Goal: Information Seeking & Learning: Learn about a topic

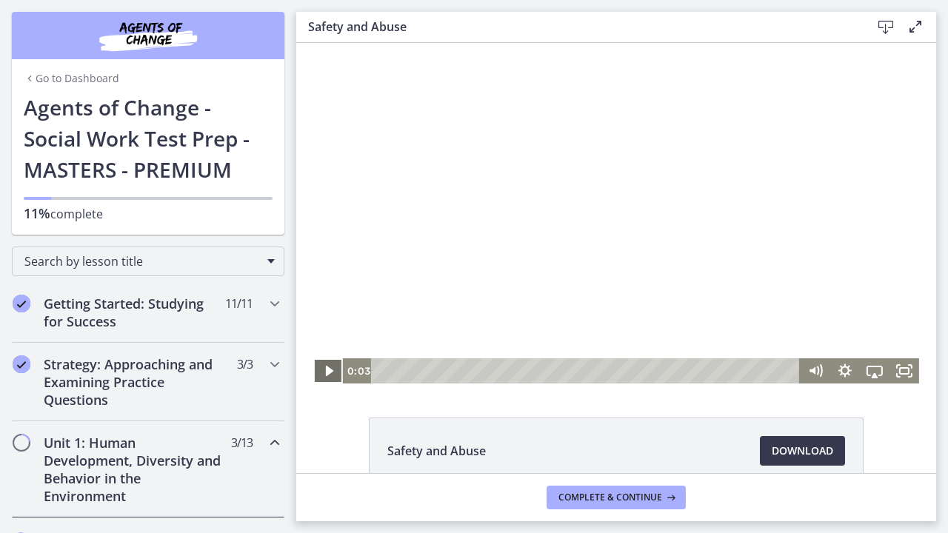
click at [324, 372] on icon "Play Video" at bounding box center [330, 370] width 30 height 25
click at [904, 369] on icon "Fullscreen" at bounding box center [904, 370] width 30 height 25
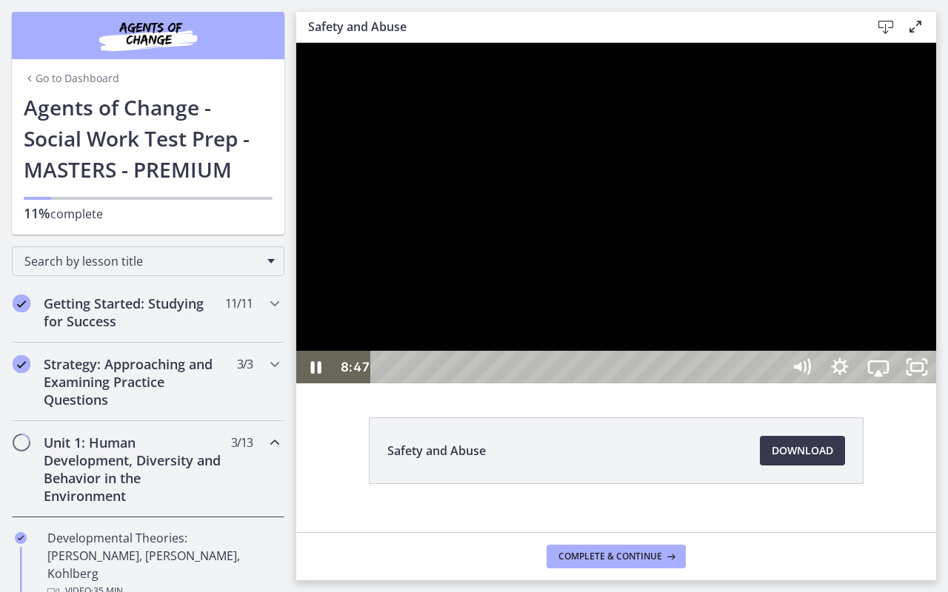
click at [936, 302] on div at bounding box center [616, 213] width 640 height 341
click at [317, 383] on icon "Play Video" at bounding box center [317, 367] width 38 height 33
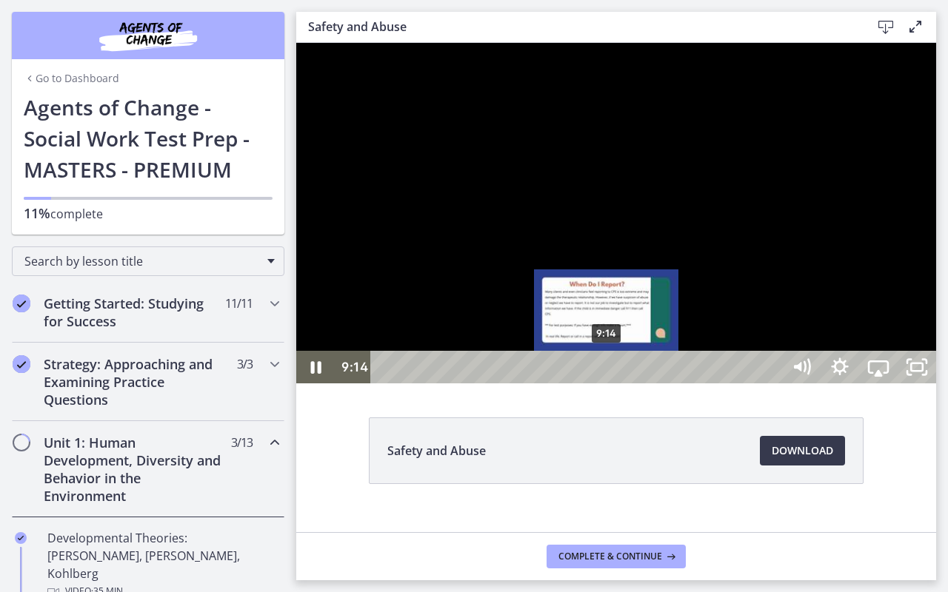
click at [607, 383] on div "9:14" at bounding box center [578, 367] width 387 height 33
click at [600, 383] on div "8:57" at bounding box center [578, 367] width 387 height 33
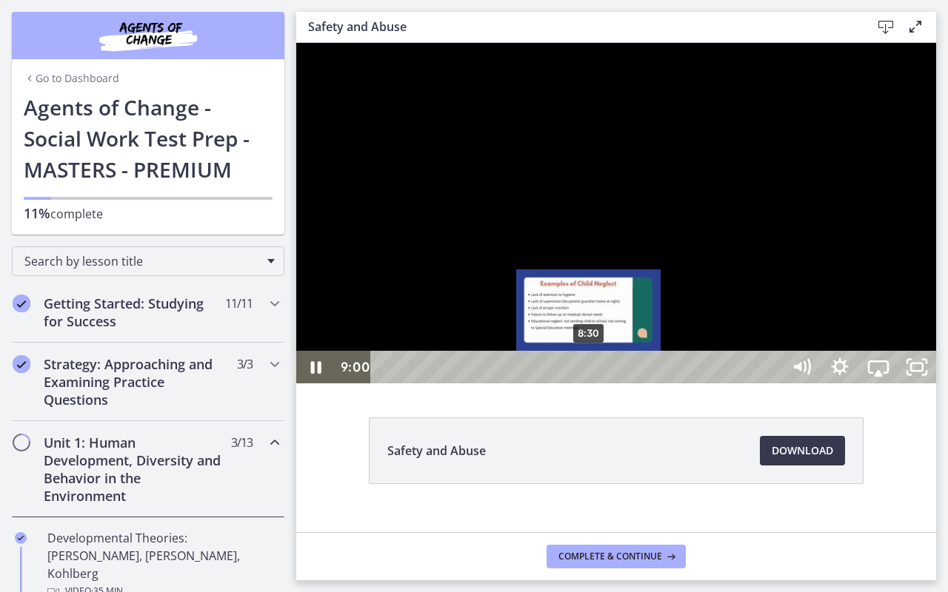
click at [589, 383] on div "8:30" at bounding box center [578, 367] width 387 height 33
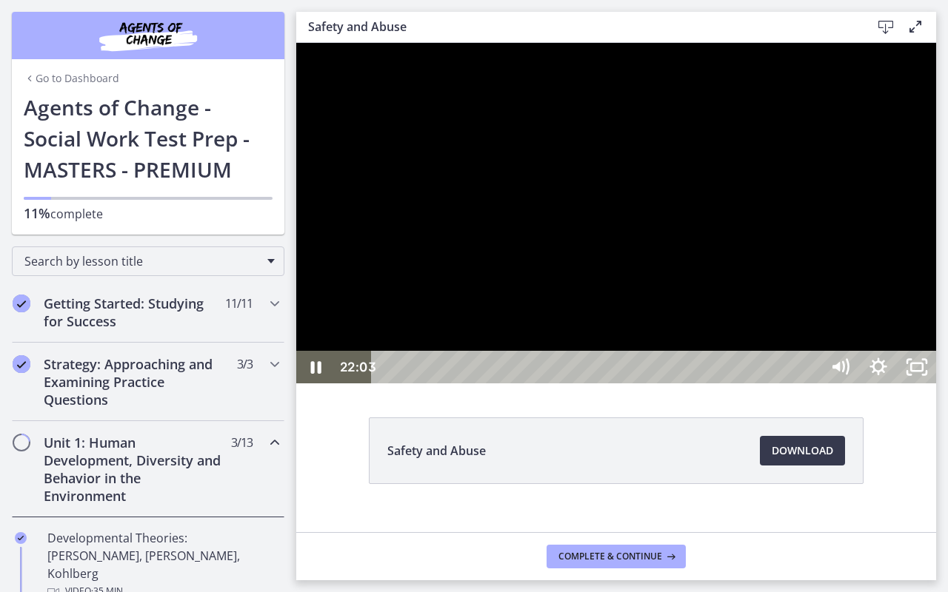
click at [831, 383] on div at bounding box center [616, 213] width 640 height 341
click at [316, 375] on icon "Play Video" at bounding box center [318, 367] width 12 height 16
click at [772, 383] on div "27:16" at bounding box center [578, 367] width 387 height 33
click at [819, 383] on div at bounding box center [616, 213] width 640 height 341
click at [311, 383] on icon "Play Video" at bounding box center [317, 367] width 38 height 33
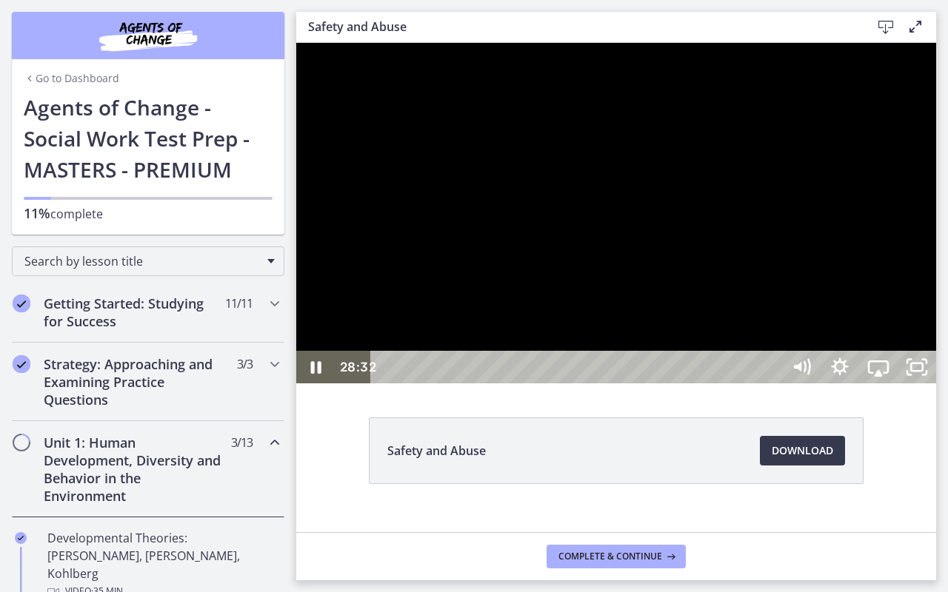
click at [809, 383] on div at bounding box center [616, 213] width 640 height 341
click at [936, 383] on div at bounding box center [616, 213] width 640 height 341
click at [772, 383] on div "26:48" at bounding box center [578, 367] width 387 height 33
click at [772, 383] on div "27:27" at bounding box center [578, 367] width 387 height 33
click at [772, 383] on div "27:43" at bounding box center [578, 367] width 387 height 33
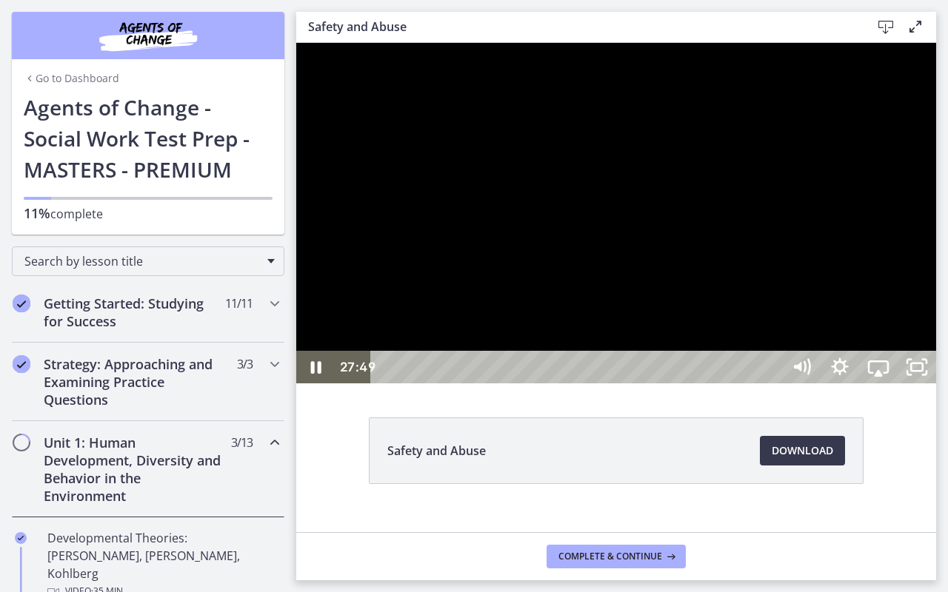
click at [936, 383] on div at bounding box center [616, 213] width 640 height 341
click at [847, 383] on div at bounding box center [616, 213] width 640 height 341
click at [801, 383] on div at bounding box center [616, 213] width 640 height 341
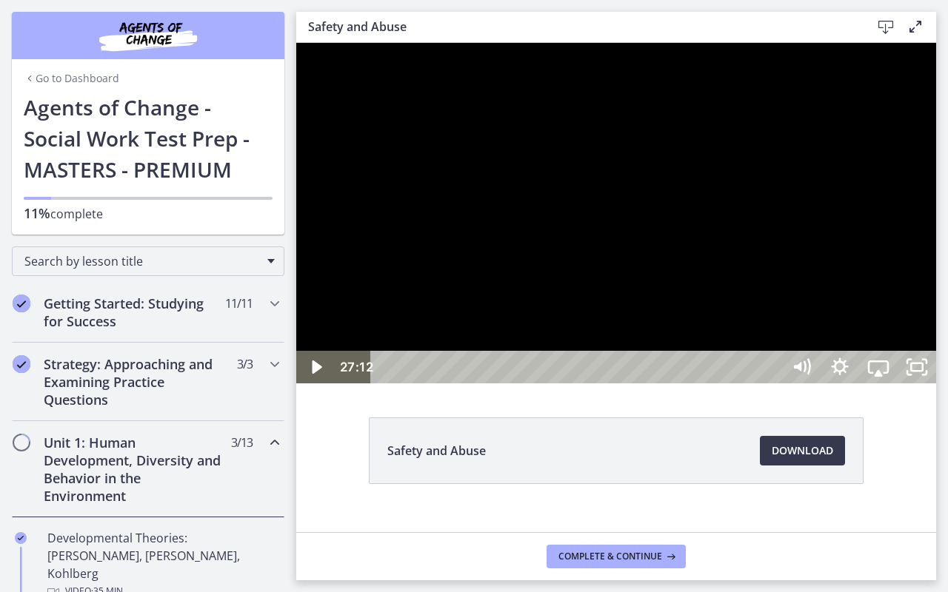
click at [936, 383] on div at bounding box center [616, 213] width 640 height 341
click at [772, 383] on div "28:00" at bounding box center [578, 367] width 387 height 33
click at [936, 383] on div at bounding box center [616, 213] width 640 height 341
click at [893, 383] on div at bounding box center [616, 213] width 640 height 341
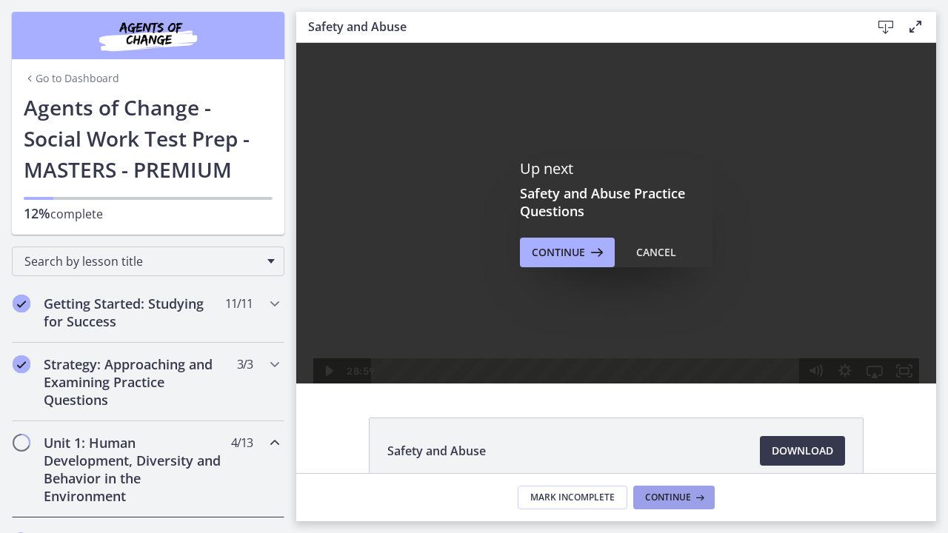
click at [674, 495] on span "Continue" at bounding box center [668, 498] width 46 height 12
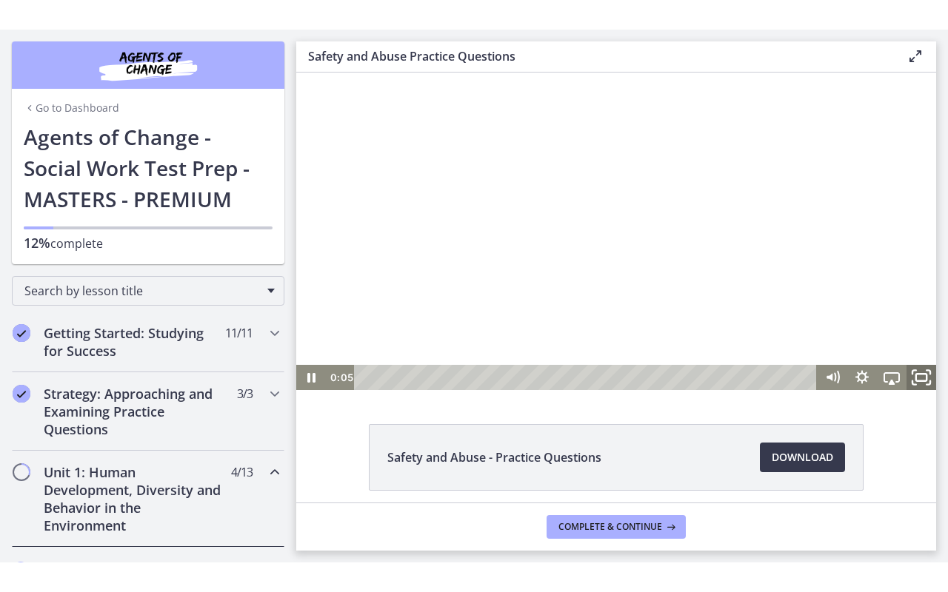
click at [920, 378] on icon "Fullscreen" at bounding box center [921, 378] width 36 height 30
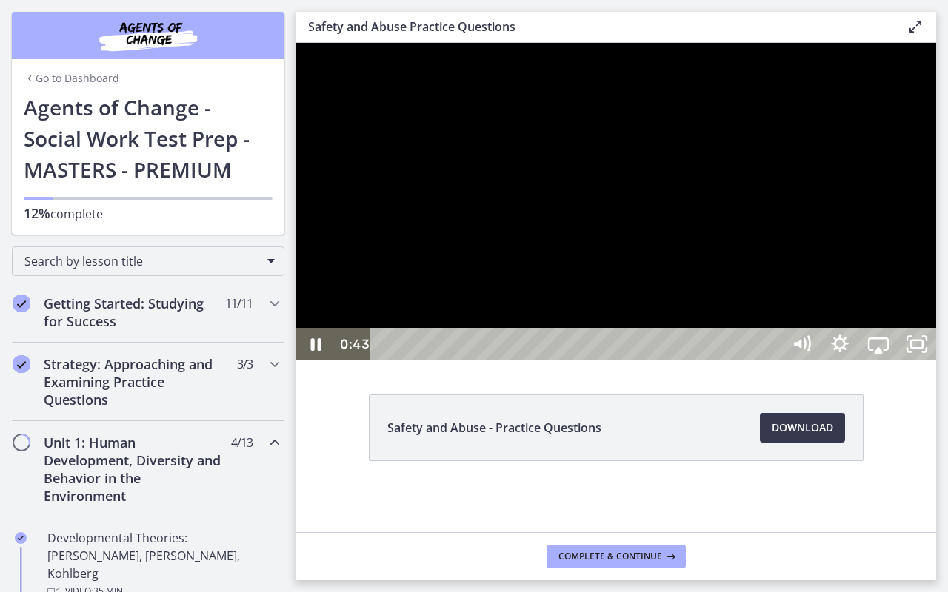
click at [936, 361] on div at bounding box center [616, 202] width 640 height 318
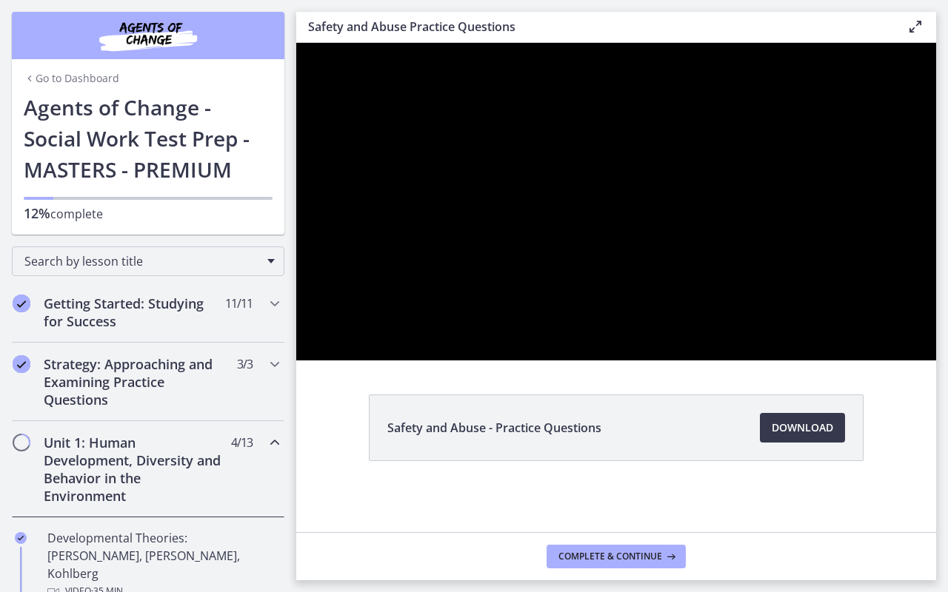
click at [936, 361] on div at bounding box center [616, 202] width 640 height 318
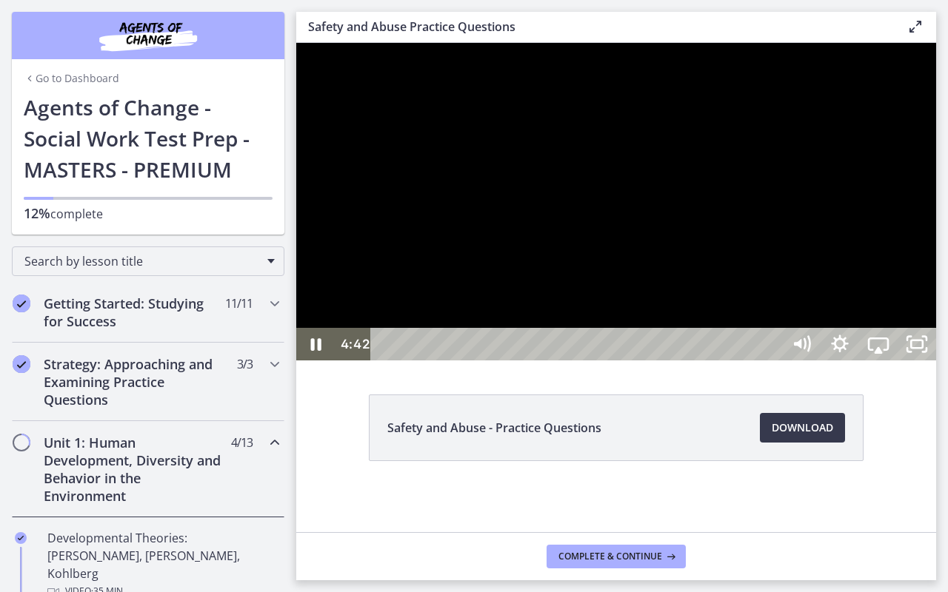
click at [936, 359] on div at bounding box center [616, 202] width 640 height 318
click at [321, 351] on icon "Play Video" at bounding box center [317, 344] width 10 height 13
click at [583, 361] on div at bounding box center [616, 202] width 640 height 318
click at [313, 351] on icon "Play Video" at bounding box center [317, 344] width 10 height 13
click at [656, 361] on div at bounding box center [616, 202] width 640 height 318
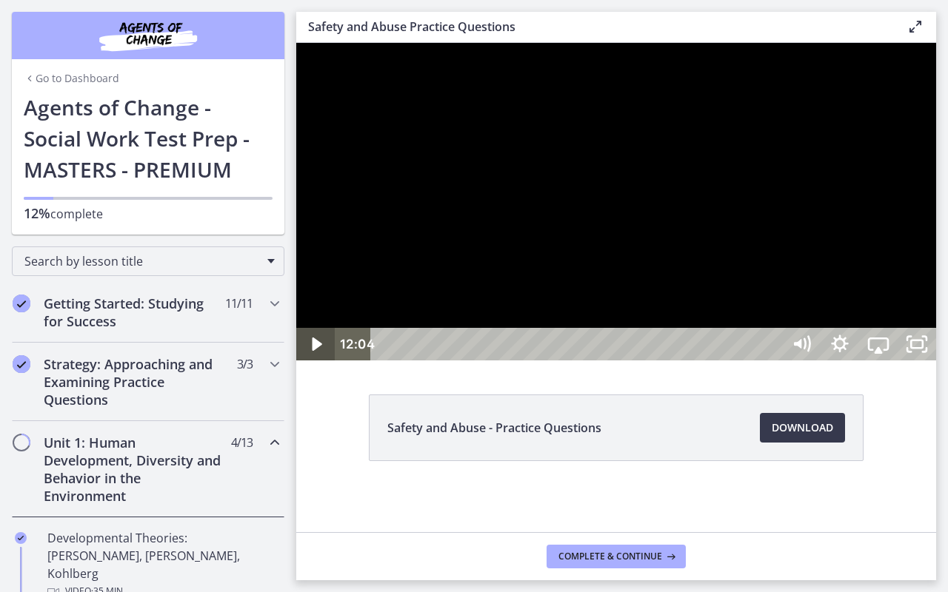
click at [315, 351] on icon "Play Video" at bounding box center [317, 344] width 10 height 13
click at [626, 361] on div at bounding box center [616, 202] width 640 height 318
click at [317, 364] on icon "Play Video" at bounding box center [317, 344] width 46 height 39
click at [936, 361] on div at bounding box center [616, 202] width 640 height 318
click at [819, 332] on div at bounding box center [616, 202] width 640 height 318
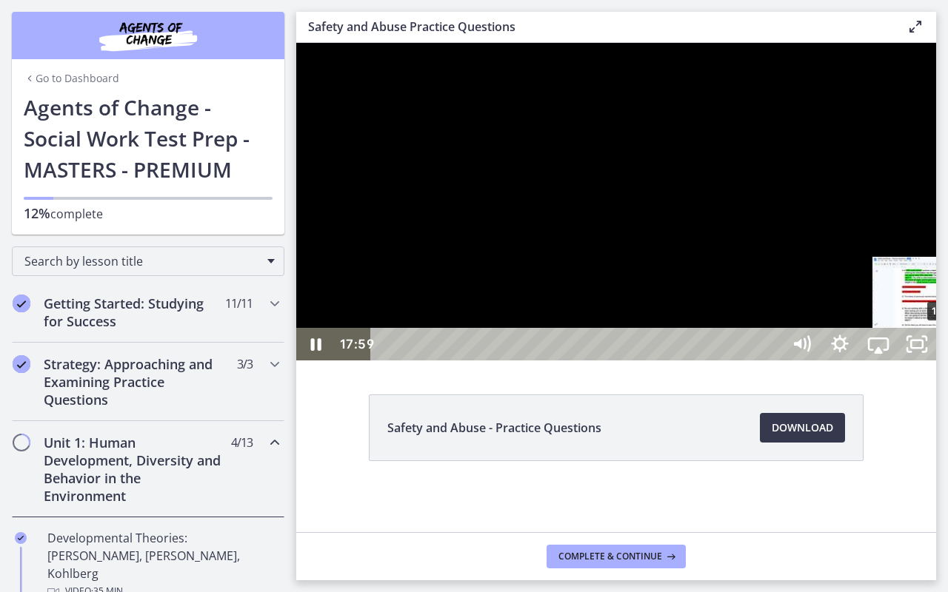
click at [772, 361] on div "17:34" at bounding box center [578, 344] width 387 height 33
click at [772, 361] on div "16:41" at bounding box center [578, 344] width 387 height 33
click at [772, 361] on div "16:58" at bounding box center [578, 344] width 387 height 33
click at [936, 361] on div at bounding box center [616, 202] width 640 height 318
click at [313, 351] on icon "Play Video" at bounding box center [317, 344] width 10 height 13
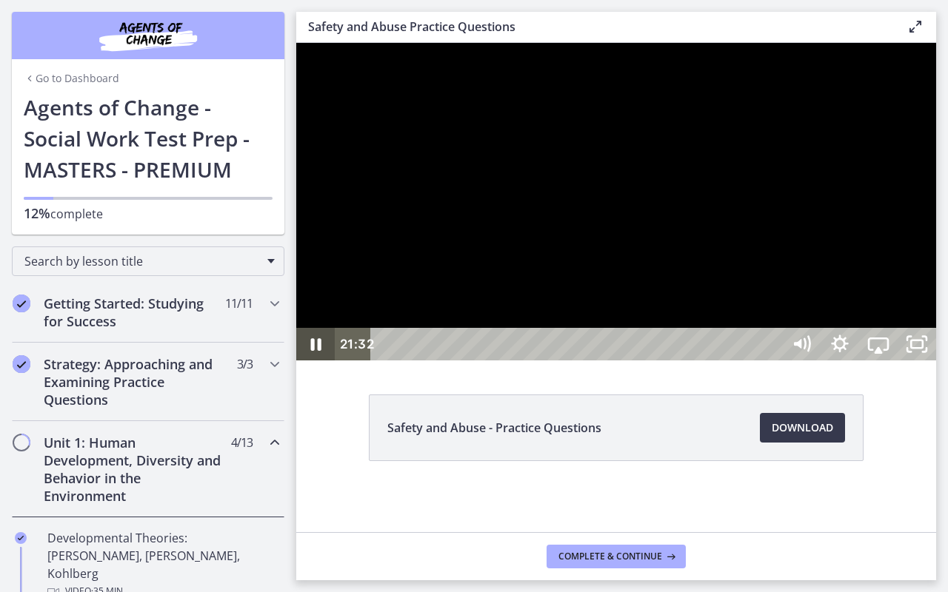
click at [318, 361] on icon "Pause" at bounding box center [315, 344] width 38 height 33
click at [939, 364] on icon "Unfullscreen" at bounding box center [916, 344] width 46 height 39
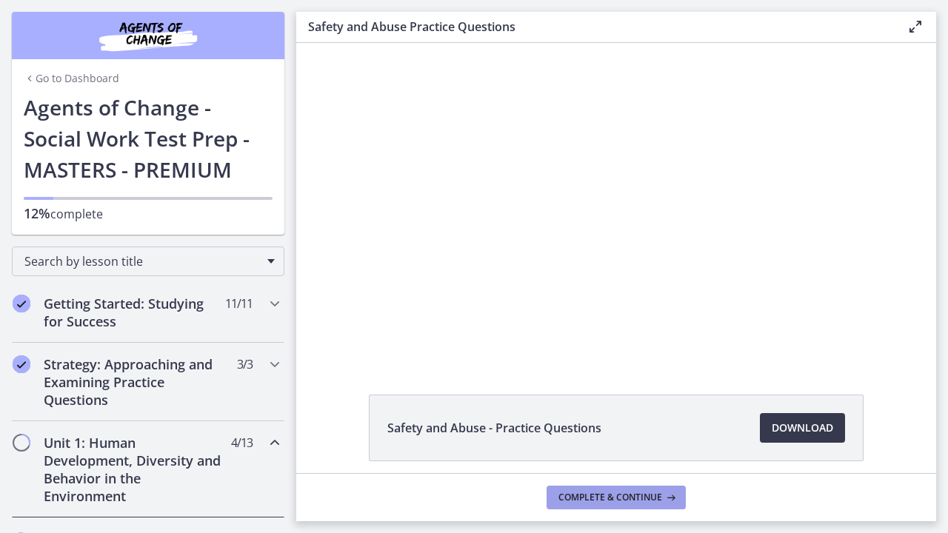
click at [631, 502] on span "Complete & continue" at bounding box center [610, 498] width 104 height 12
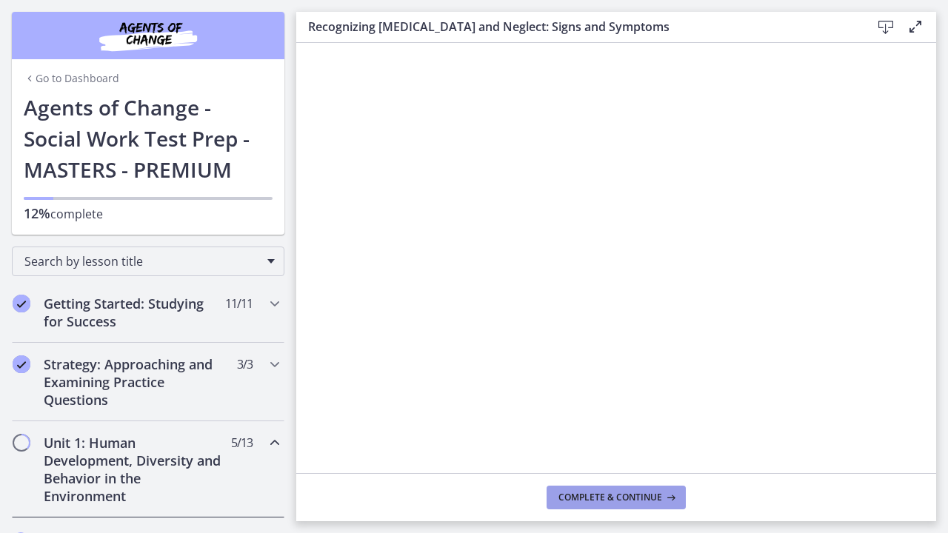
click at [593, 492] on span "Complete & continue" at bounding box center [610, 498] width 104 height 12
click at [618, 493] on span "Complete & continue" at bounding box center [610, 498] width 104 height 12
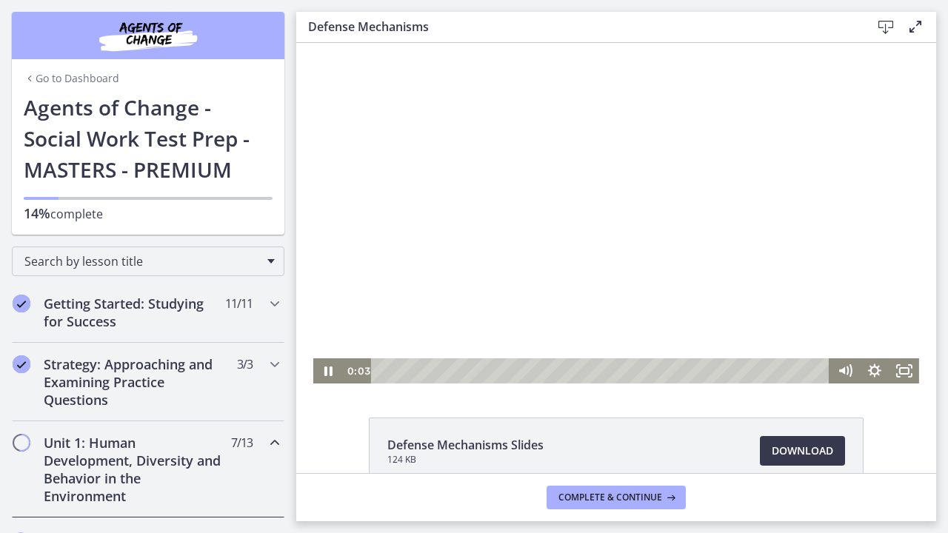
click at [674, 233] on div at bounding box center [616, 213] width 606 height 341
click at [902, 369] on icon "Fullscreen" at bounding box center [904, 370] width 30 height 25
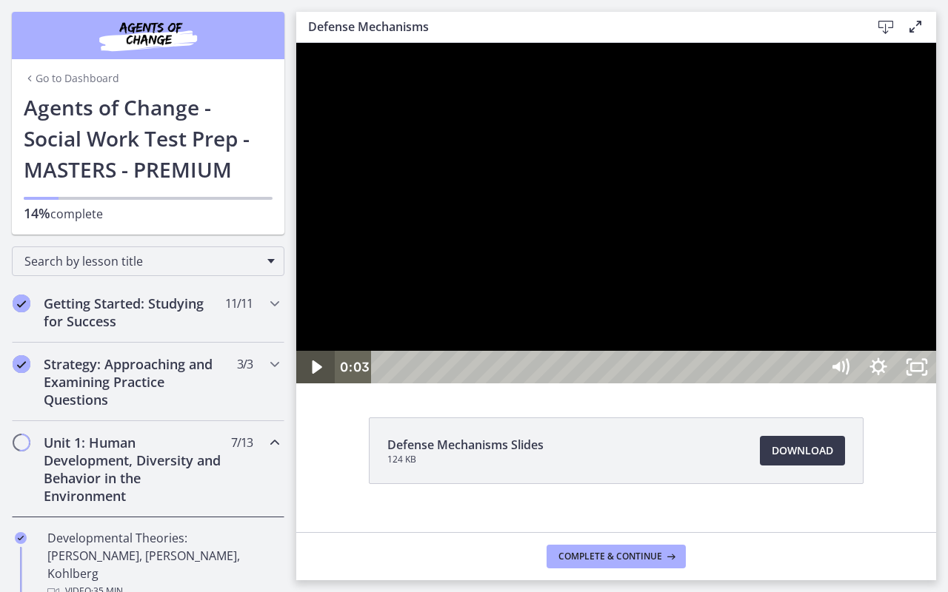
click at [318, 374] on icon "Play Video" at bounding box center [317, 367] width 10 height 13
click at [317, 383] on icon "Pause" at bounding box center [315, 367] width 38 height 33
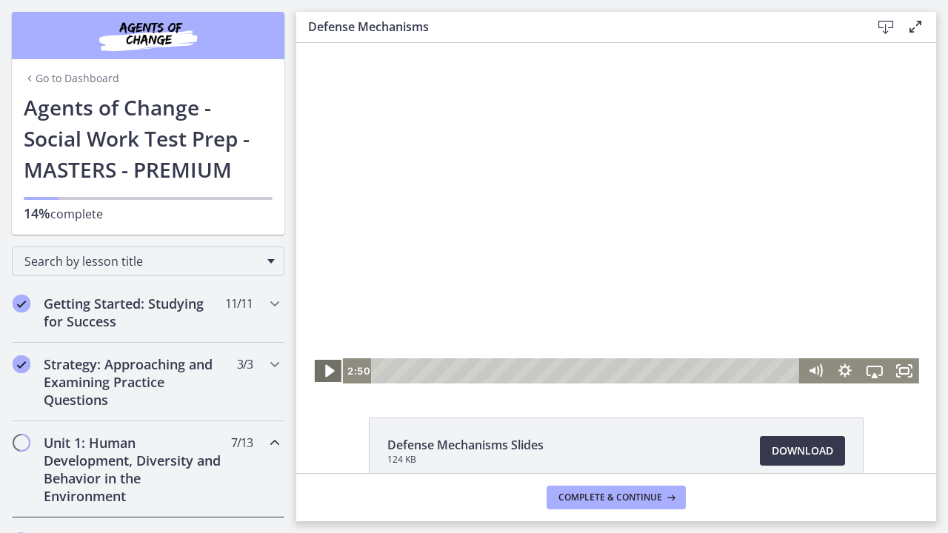
click at [331, 370] on icon "Play Video" at bounding box center [329, 371] width 9 height 13
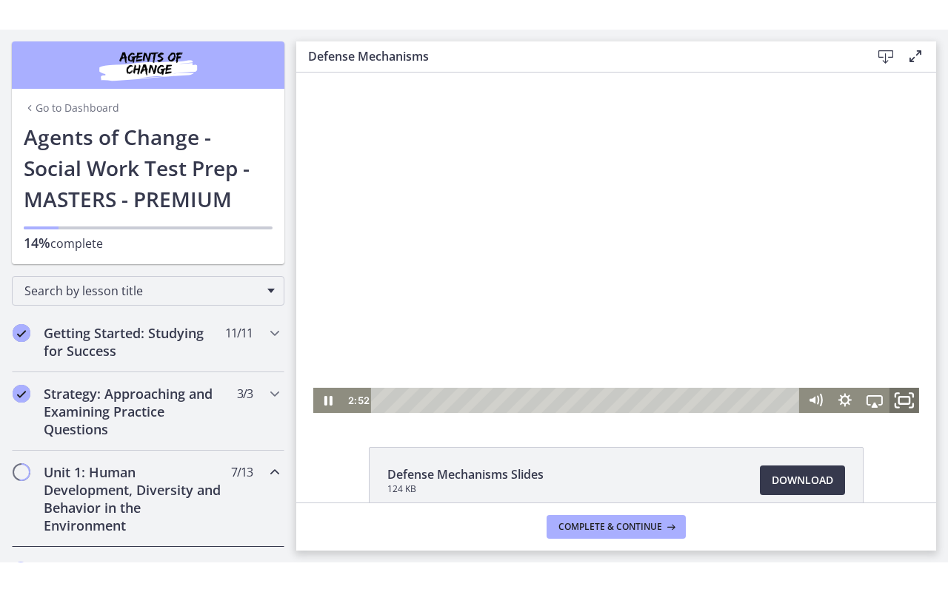
click at [902, 399] on icon "Fullscreen" at bounding box center [904, 401] width 36 height 30
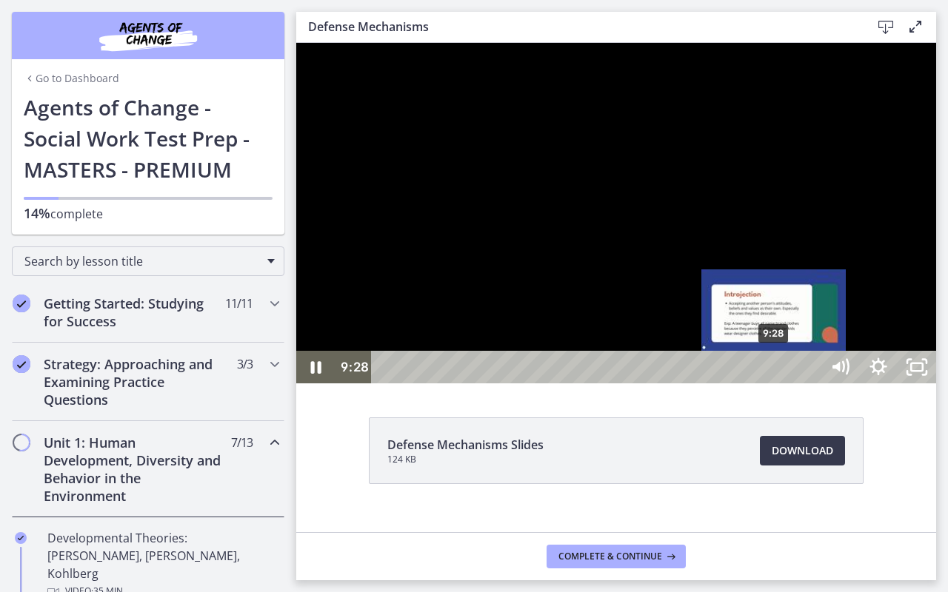
click at [775, 383] on div "9:28" at bounding box center [598, 367] width 426 height 33
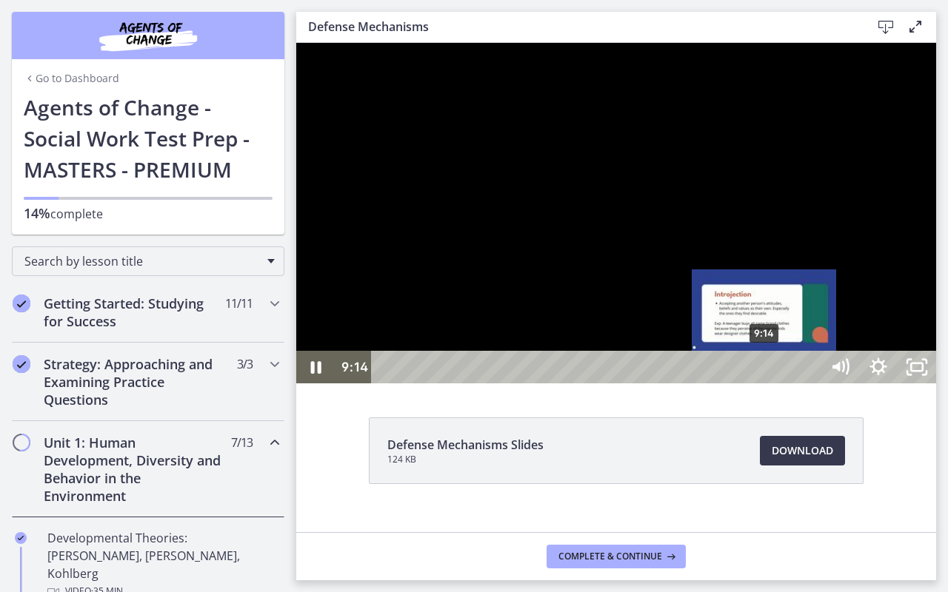
click at [765, 383] on div "9:14" at bounding box center [598, 367] width 426 height 33
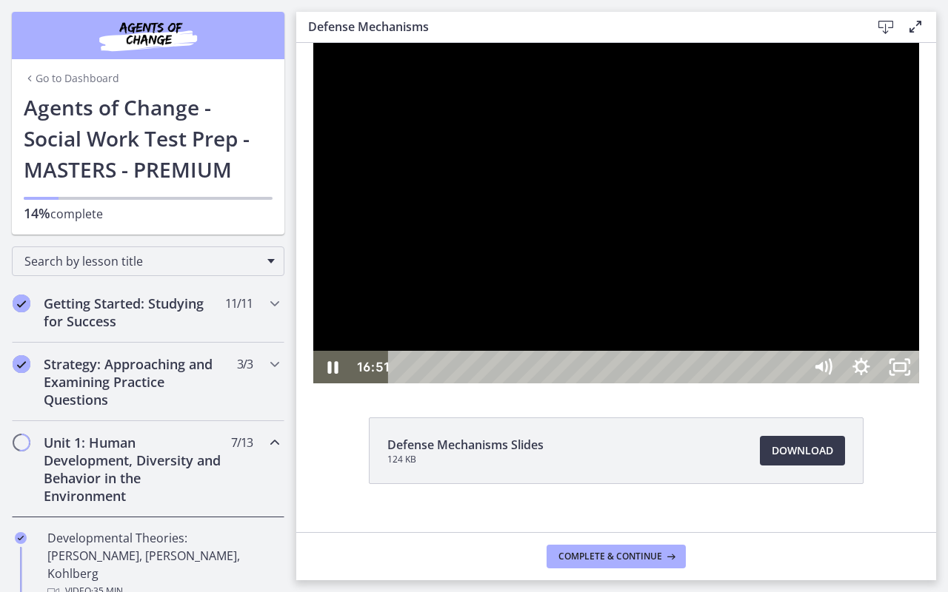
click at [855, 383] on div at bounding box center [616, 213] width 606 height 341
click at [329, 374] on icon "Play Video" at bounding box center [334, 367] width 10 height 13
click at [919, 383] on div at bounding box center [616, 213] width 606 height 341
click at [919, 383] on icon "Unfullscreen" at bounding box center [899, 367] width 38 height 33
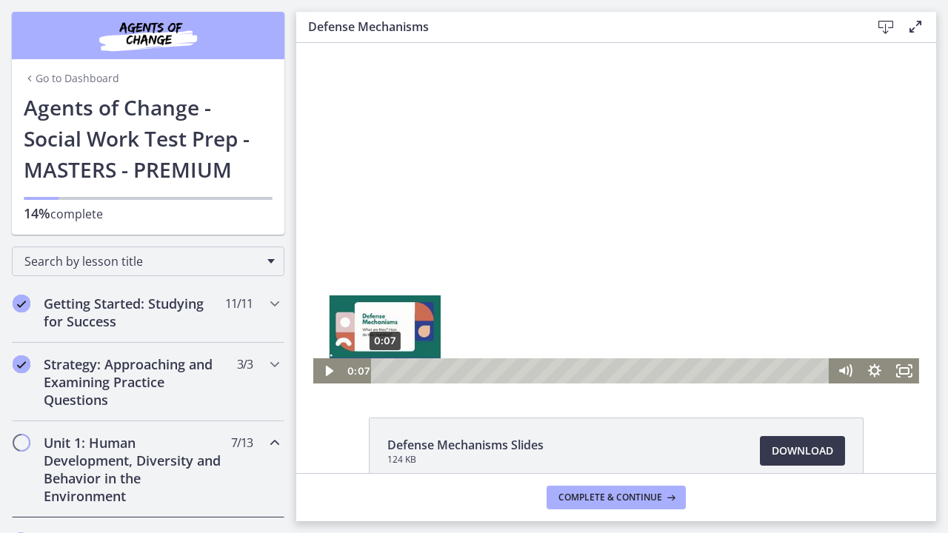
click at [385, 370] on div "0:07" at bounding box center [602, 370] width 440 height 25
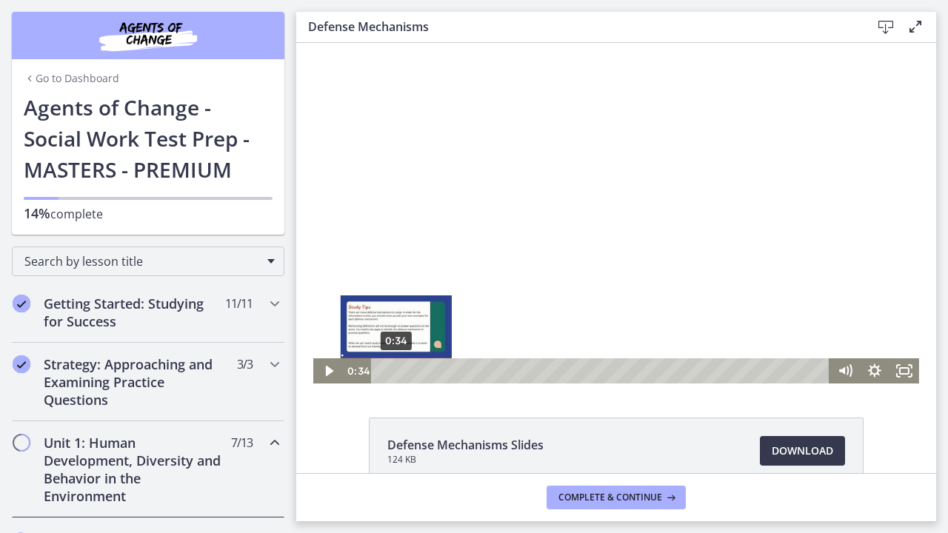
click at [396, 369] on div "0:34" at bounding box center [602, 370] width 440 height 25
click at [409, 368] on div "1:04" at bounding box center [602, 370] width 440 height 25
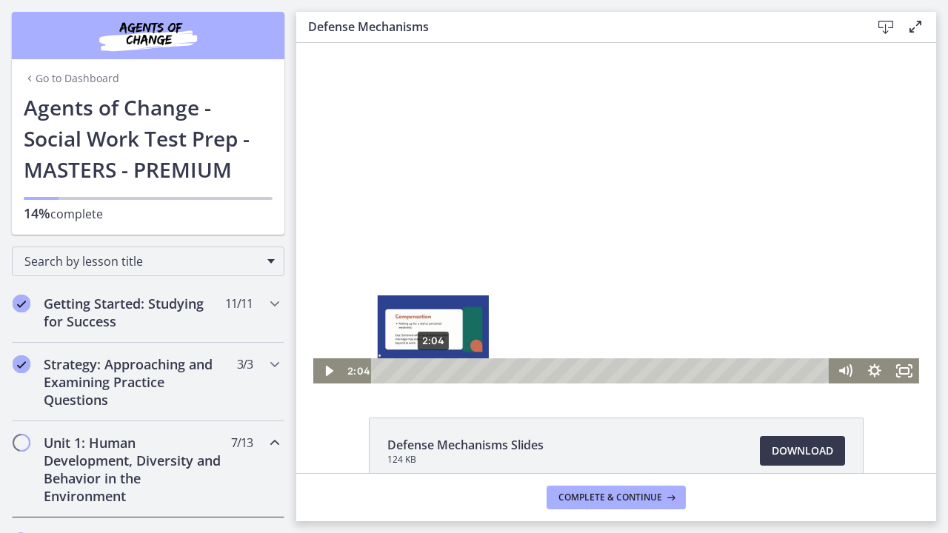
click at [433, 370] on div "2:04" at bounding box center [602, 370] width 440 height 25
click at [447, 367] on div "2:38" at bounding box center [602, 370] width 440 height 25
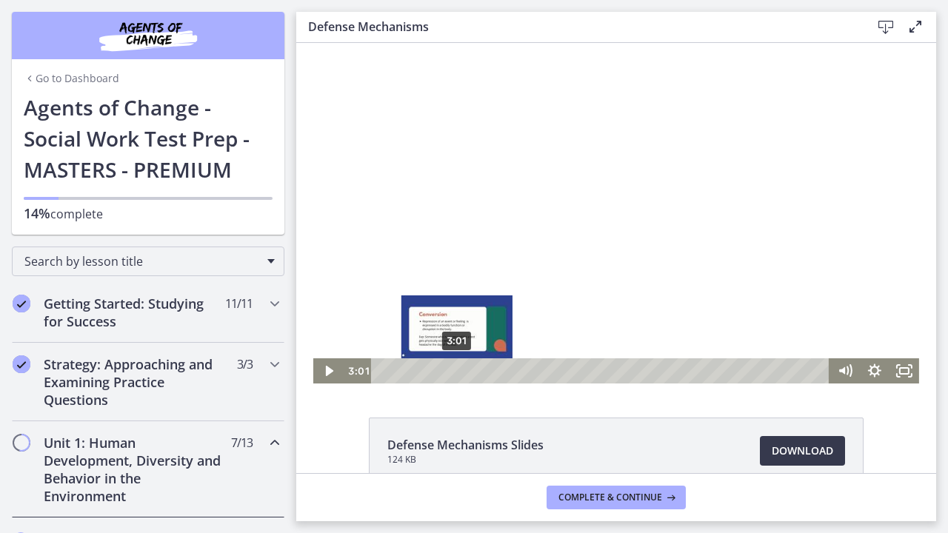
drag, startPoint x: 449, startPoint y: 369, endPoint x: 457, endPoint y: 369, distance: 8.1
click at [457, 369] on div "Playbar" at bounding box center [456, 370] width 8 height 8
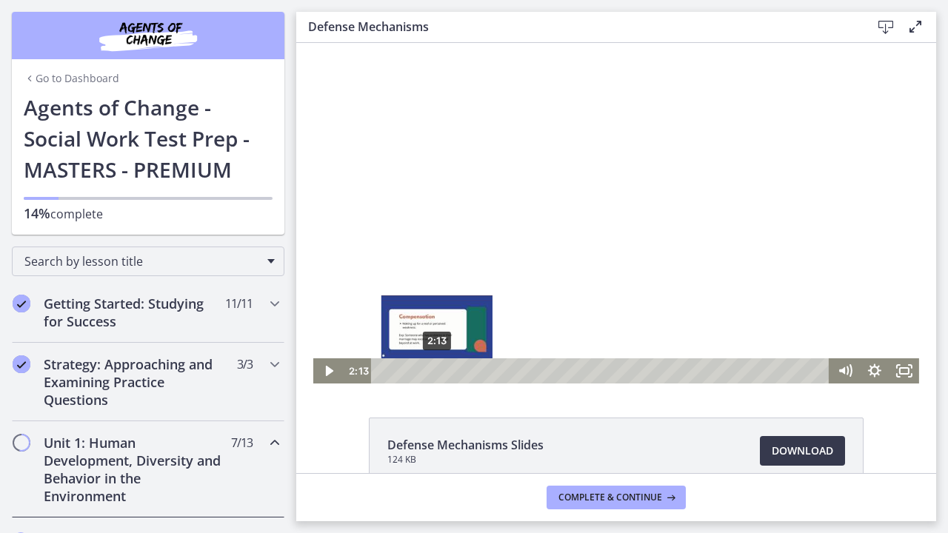
click at [437, 369] on div "2:13" at bounding box center [602, 370] width 440 height 25
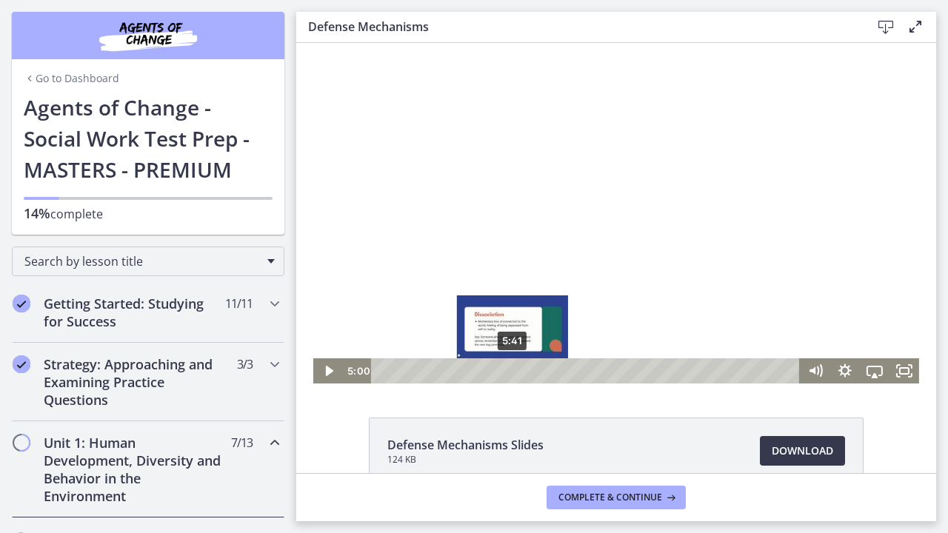
click at [513, 368] on div "5:41" at bounding box center [587, 370] width 411 height 25
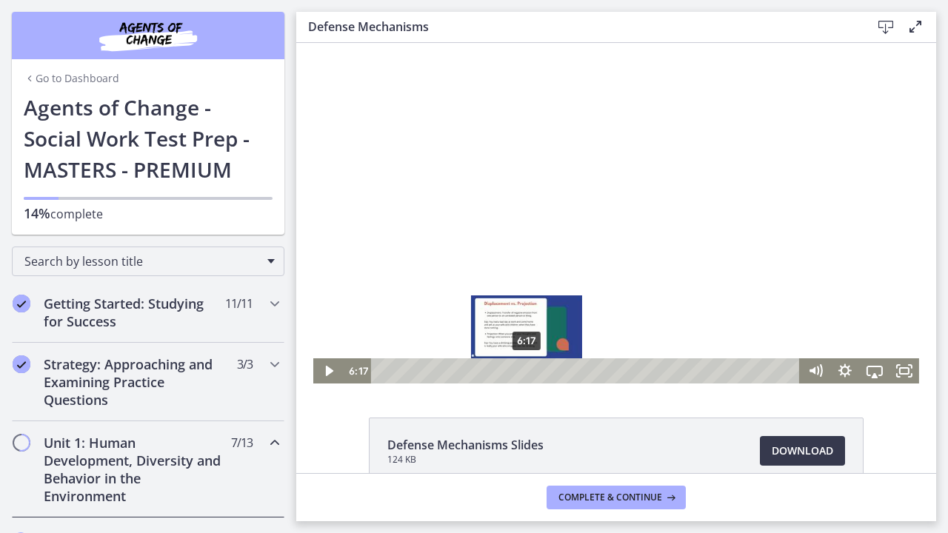
click at [527, 368] on div "6:17" at bounding box center [587, 370] width 411 height 25
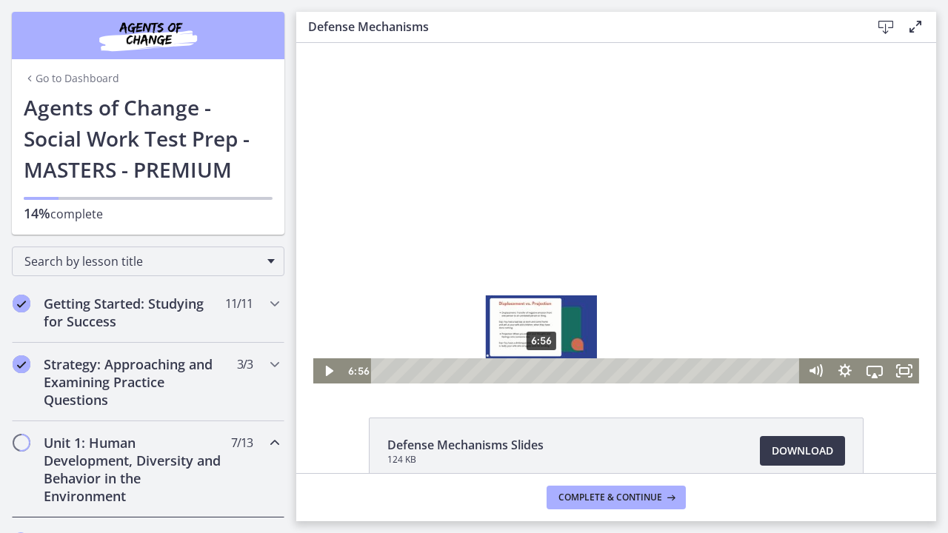
click at [542, 373] on div "6:56" at bounding box center [587, 370] width 411 height 25
click at [553, 371] on div "7:25" at bounding box center [587, 370] width 411 height 25
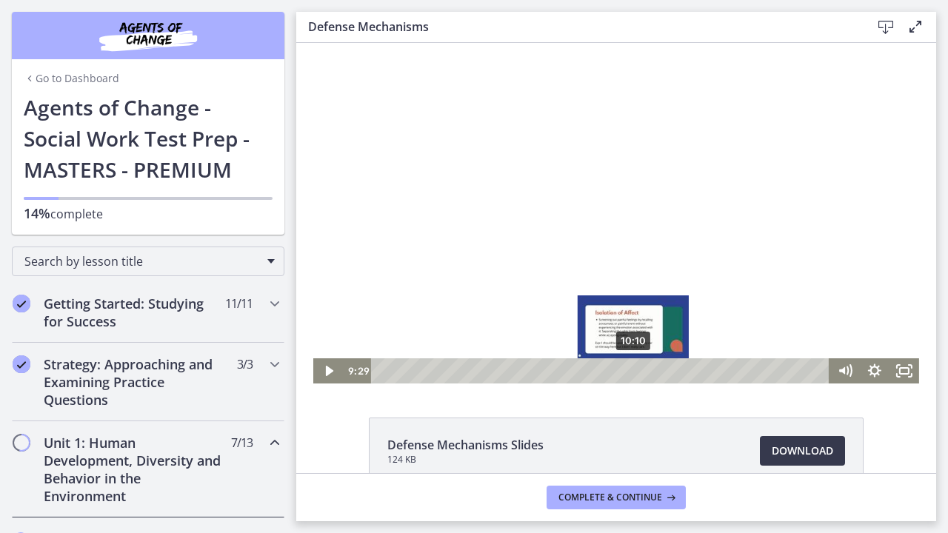
click at [617, 366] on div "10:10" at bounding box center [602, 370] width 440 height 25
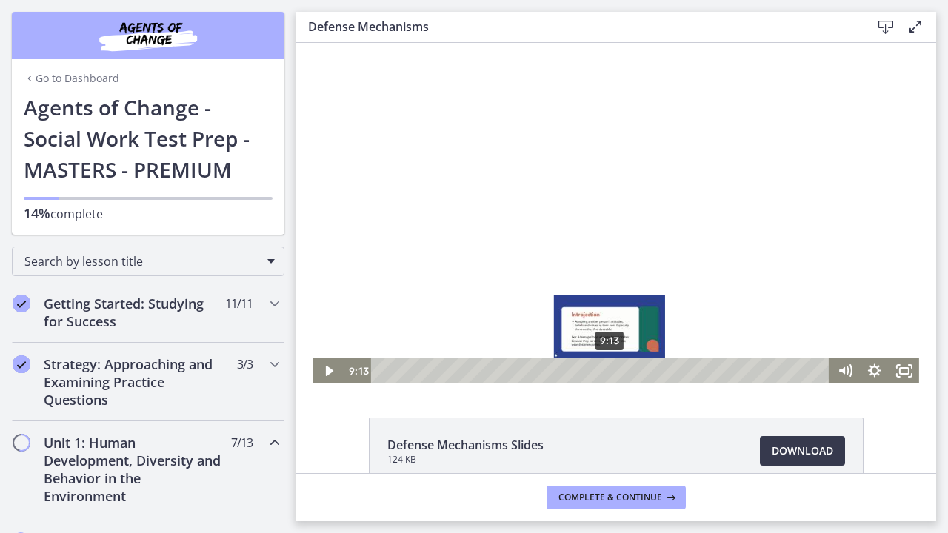
click at [610, 366] on div "9:13" at bounding box center [602, 370] width 440 height 25
click at [601, 366] on div "8:51" at bounding box center [602, 370] width 440 height 25
click at [618, 367] on div "9:33" at bounding box center [602, 370] width 440 height 25
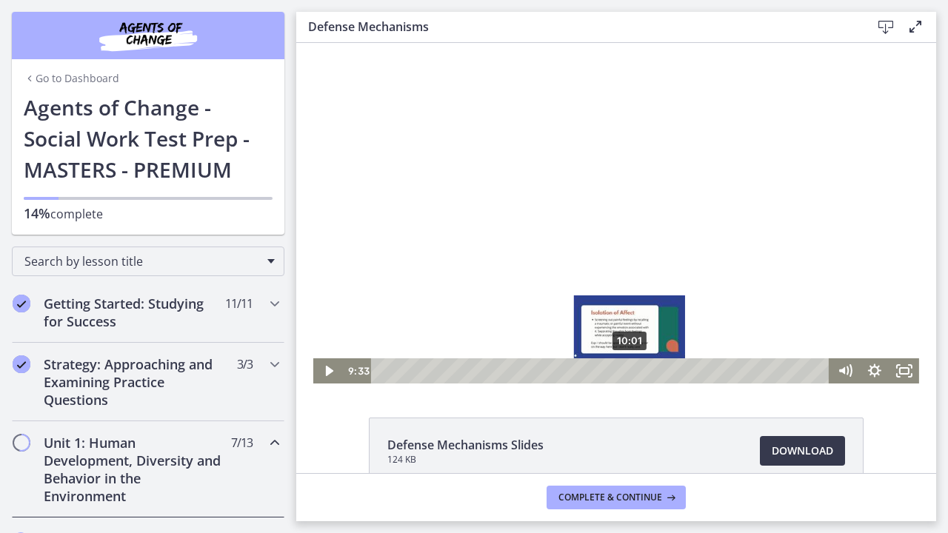
click at [630, 369] on div "10:01" at bounding box center [602, 370] width 440 height 25
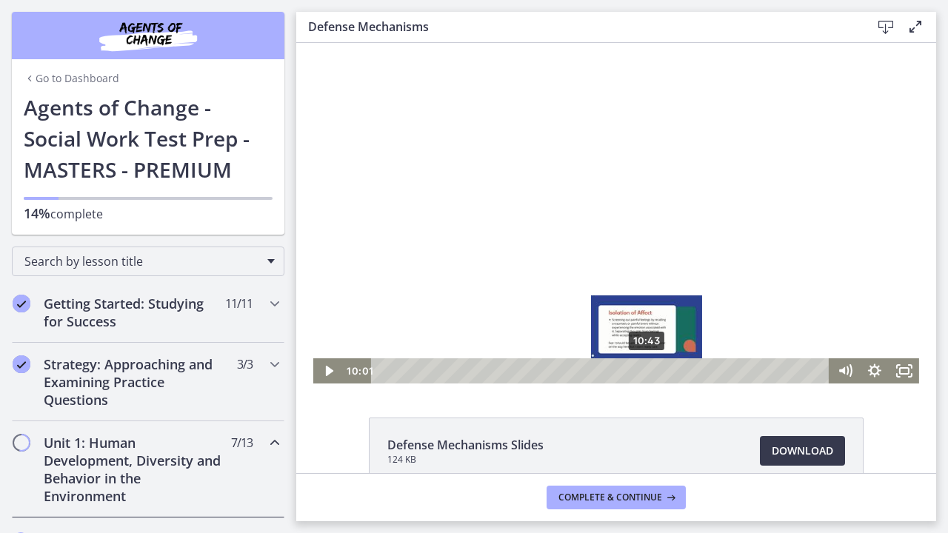
click at [648, 369] on div "10:43" at bounding box center [602, 370] width 440 height 25
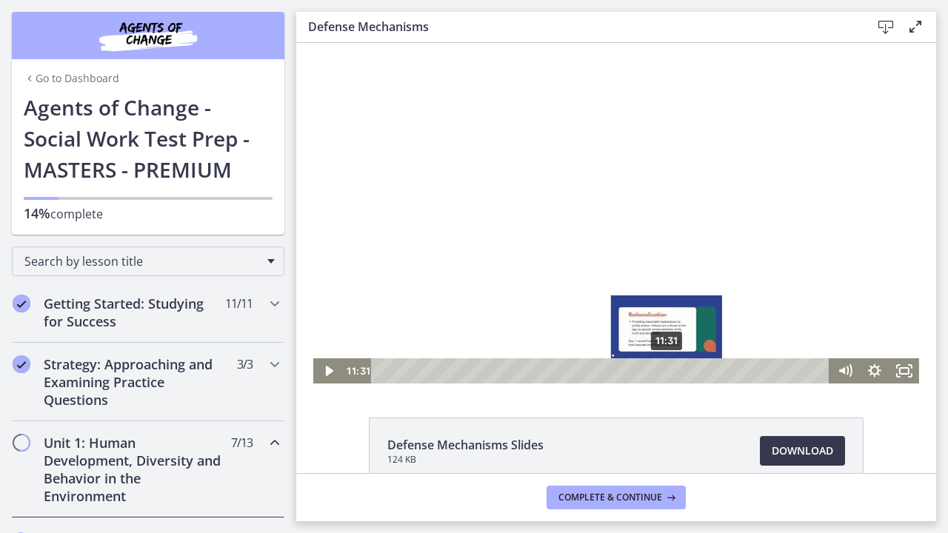
click at [667, 372] on div "11:31" at bounding box center [602, 370] width 440 height 25
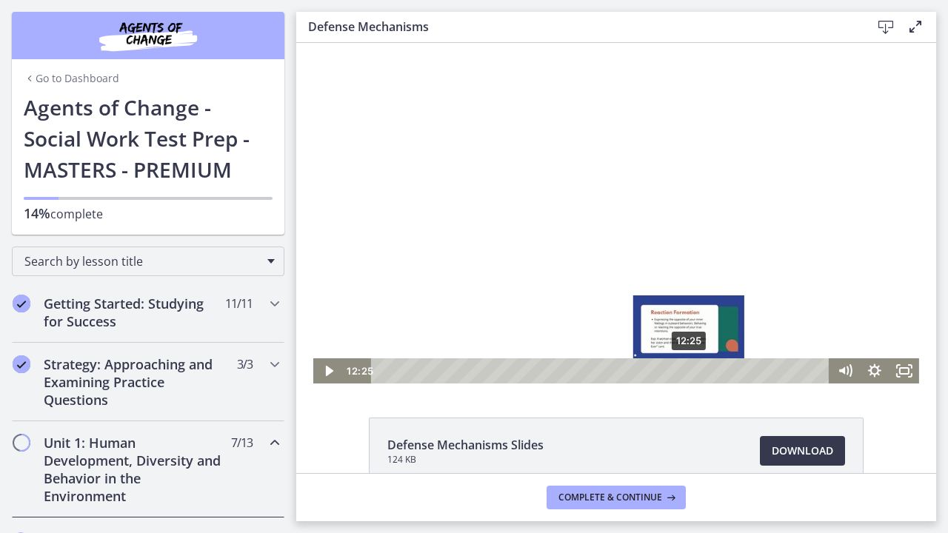
click at [689, 368] on div "12:25" at bounding box center [602, 370] width 440 height 25
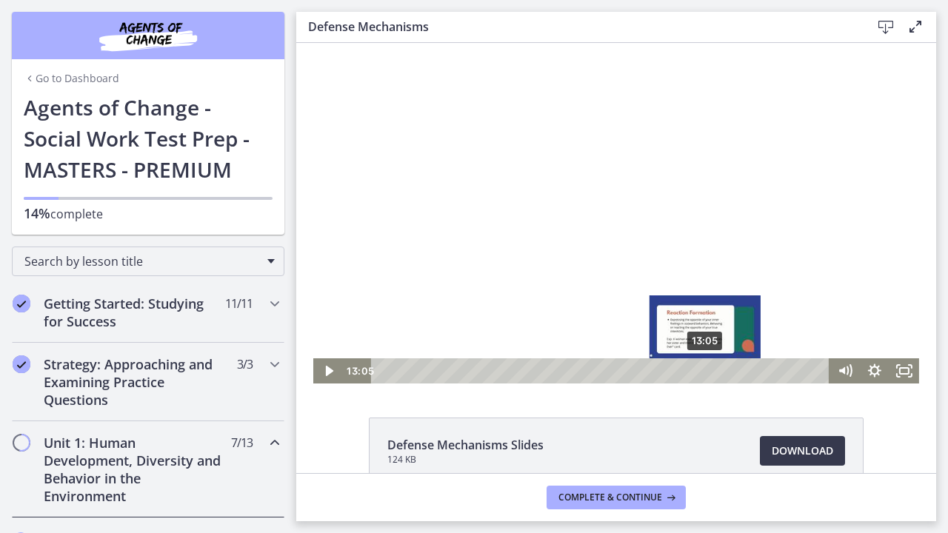
click at [705, 367] on div "13:05" at bounding box center [602, 370] width 440 height 25
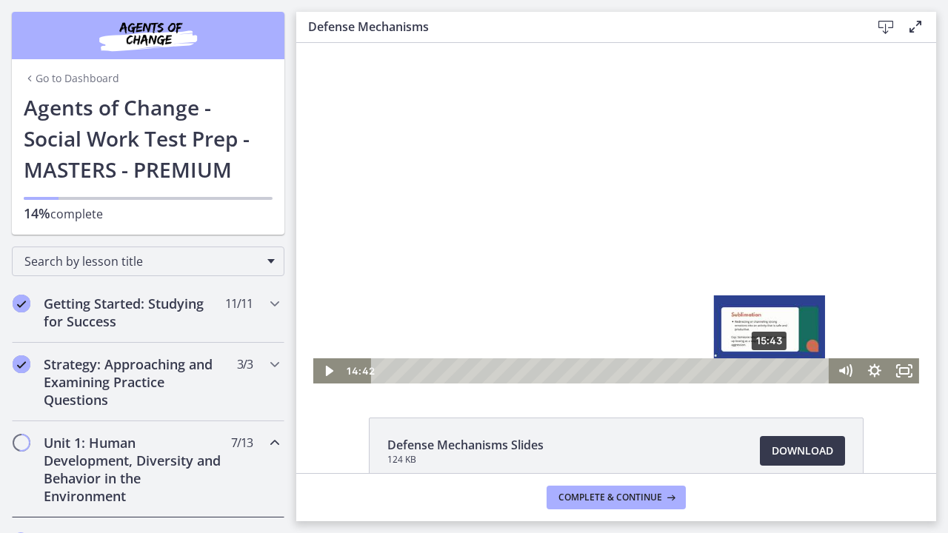
click at [771, 367] on div "15:43" at bounding box center [602, 370] width 440 height 25
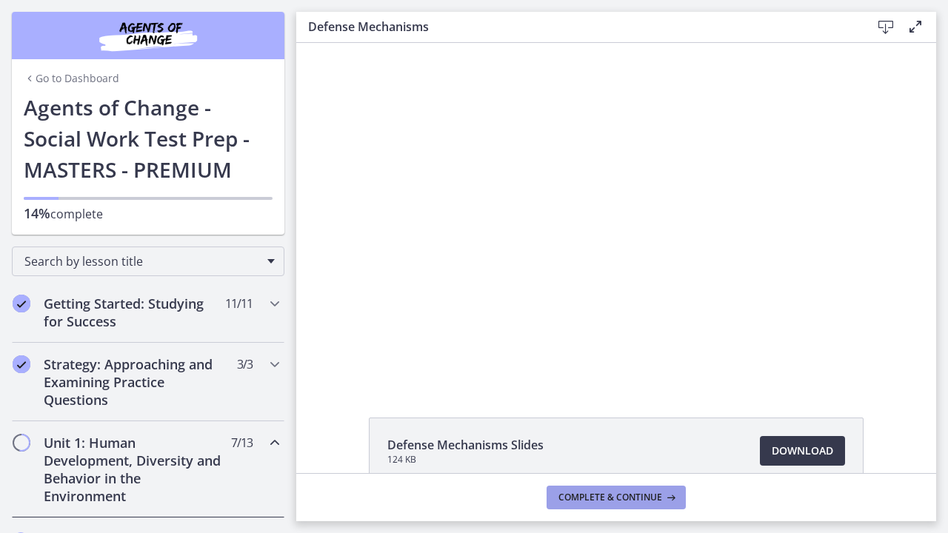
click at [620, 497] on span "Complete & continue" at bounding box center [610, 498] width 104 height 12
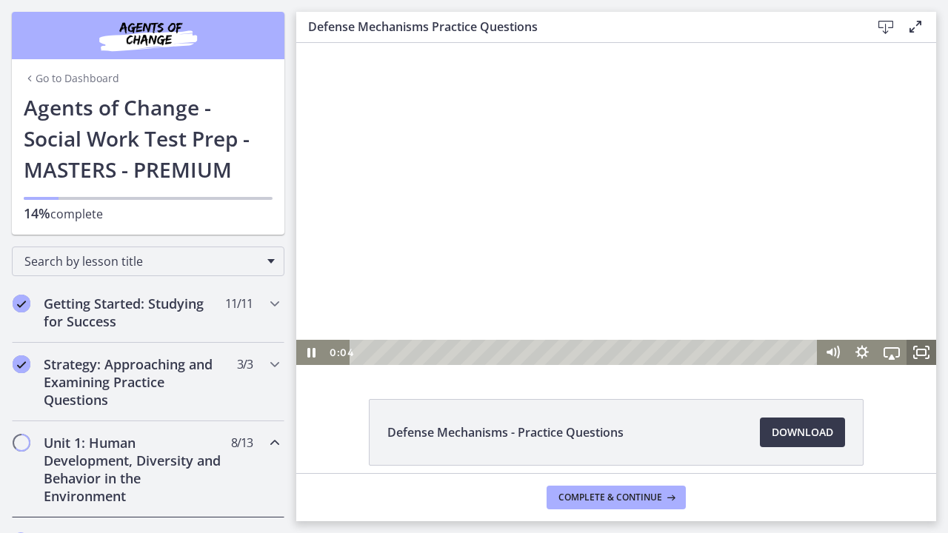
click at [921, 355] on icon "Fullscreen" at bounding box center [921, 352] width 30 height 25
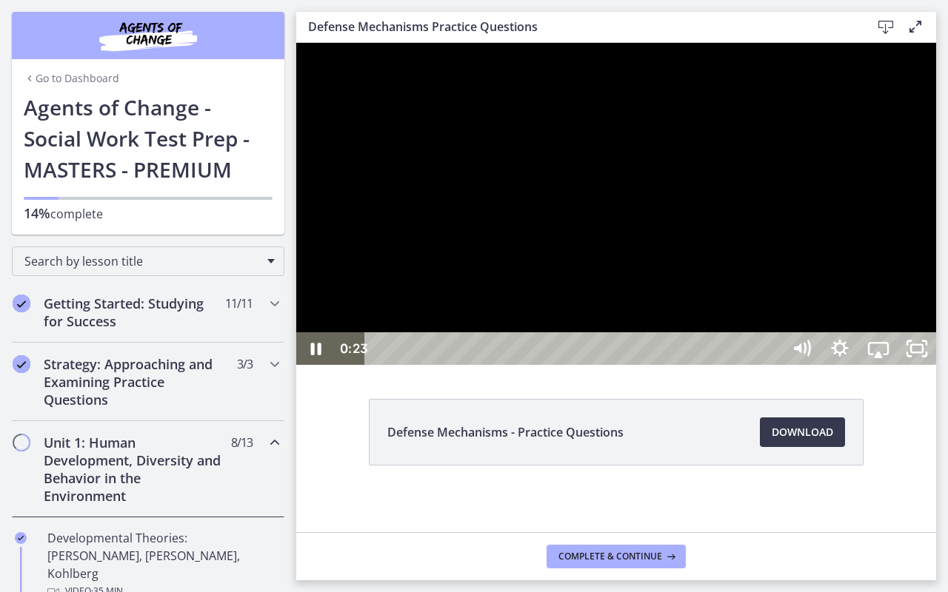
click at [831, 365] on div at bounding box center [616, 204] width 640 height 322
click at [319, 369] on icon "Play Video" at bounding box center [317, 348] width 46 height 39
click at [708, 365] on div at bounding box center [616, 204] width 640 height 322
click at [317, 357] on icon "Play Video" at bounding box center [318, 349] width 12 height 16
click at [748, 328] on div at bounding box center [616, 204] width 640 height 322
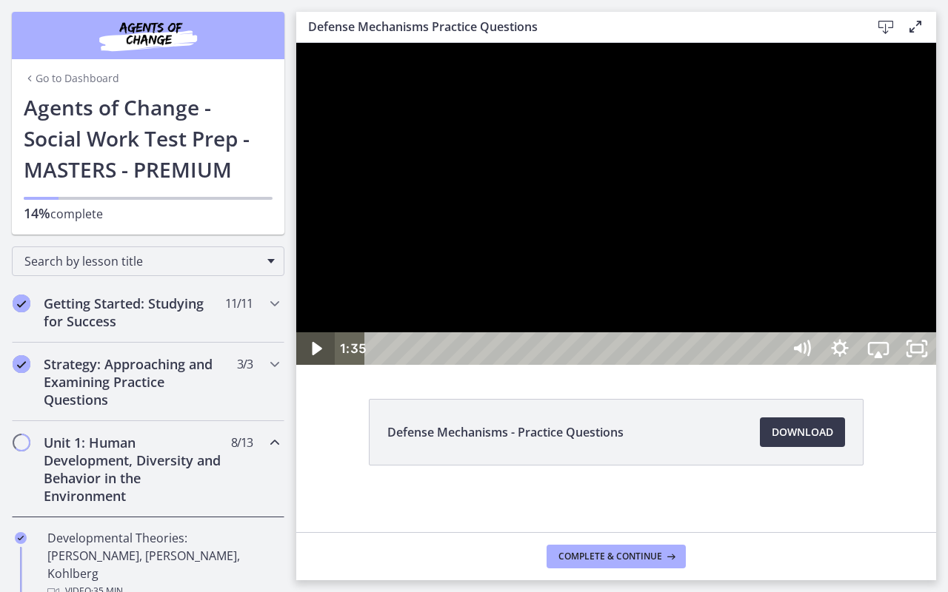
click at [316, 355] on icon "Play Video" at bounding box center [317, 348] width 10 height 13
click at [788, 361] on div at bounding box center [616, 204] width 640 height 322
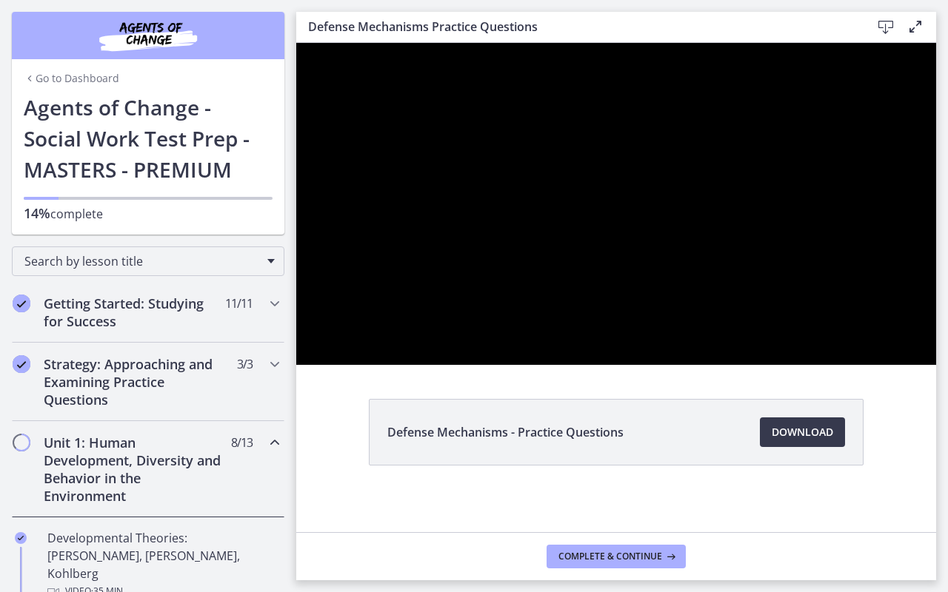
click at [788, 361] on div at bounding box center [616, 204] width 640 height 322
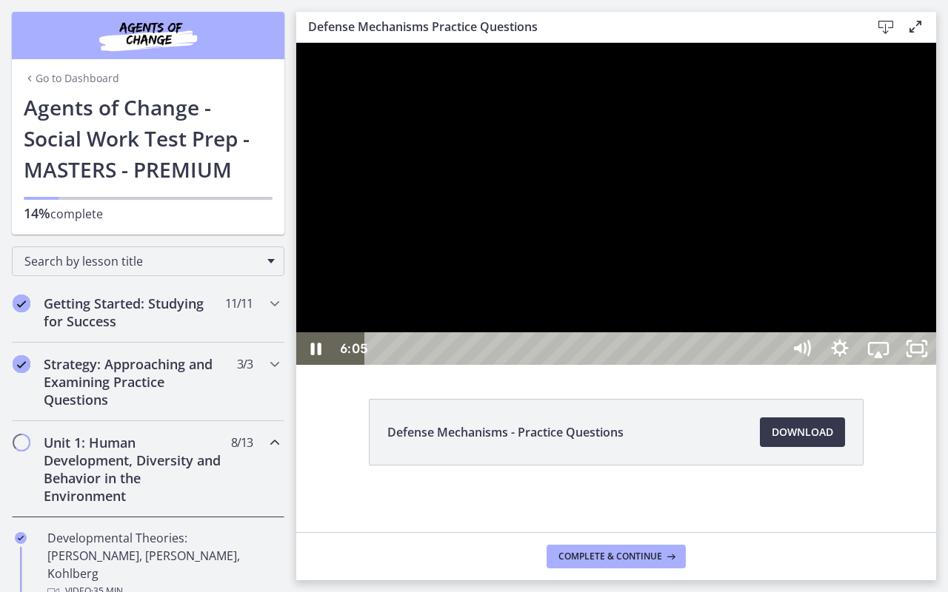
click at [802, 365] on div at bounding box center [616, 204] width 640 height 322
click at [317, 365] on icon "Play Video" at bounding box center [317, 348] width 38 height 33
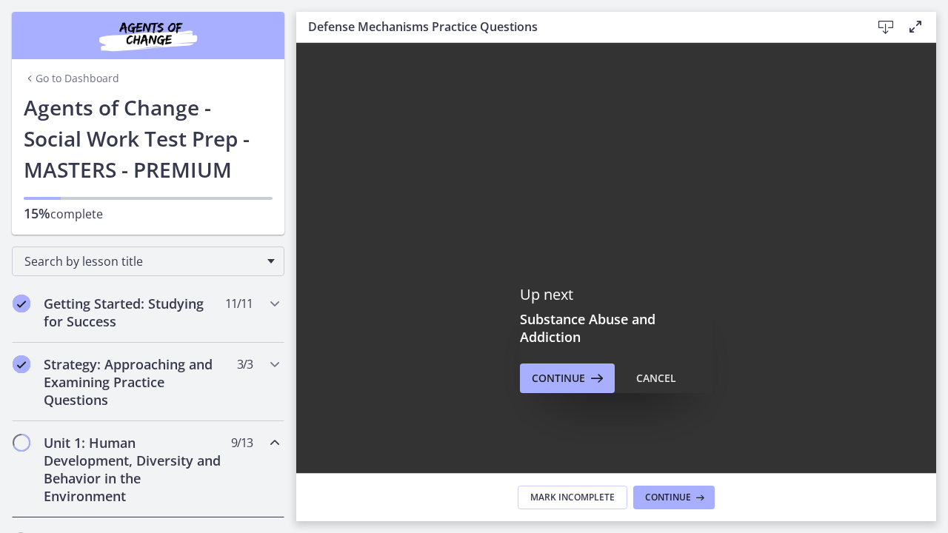
click at [772, 520] on div "6:43" at bounding box center [575, 503] width 393 height 33
click at [859, 391] on div at bounding box center [616, 281] width 640 height 477
click at [315, 512] on icon "Play Video" at bounding box center [318, 503] width 12 height 16
click at [834, 386] on div at bounding box center [616, 281] width 640 height 477
click at [936, 520] on icon "Fullscreen" at bounding box center [916, 503] width 38 height 33
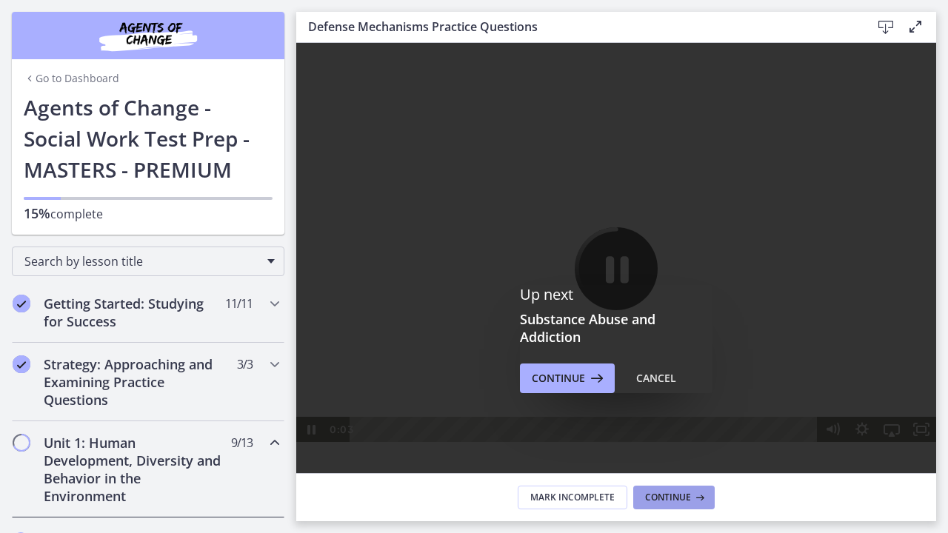
click at [685, 502] on span "Continue" at bounding box center [668, 498] width 46 height 12
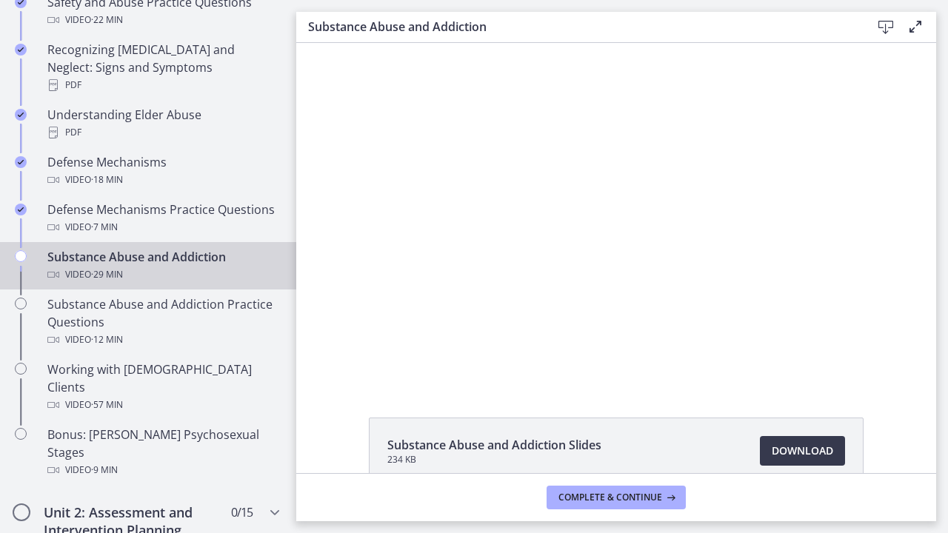
scroll to position [754, 0]
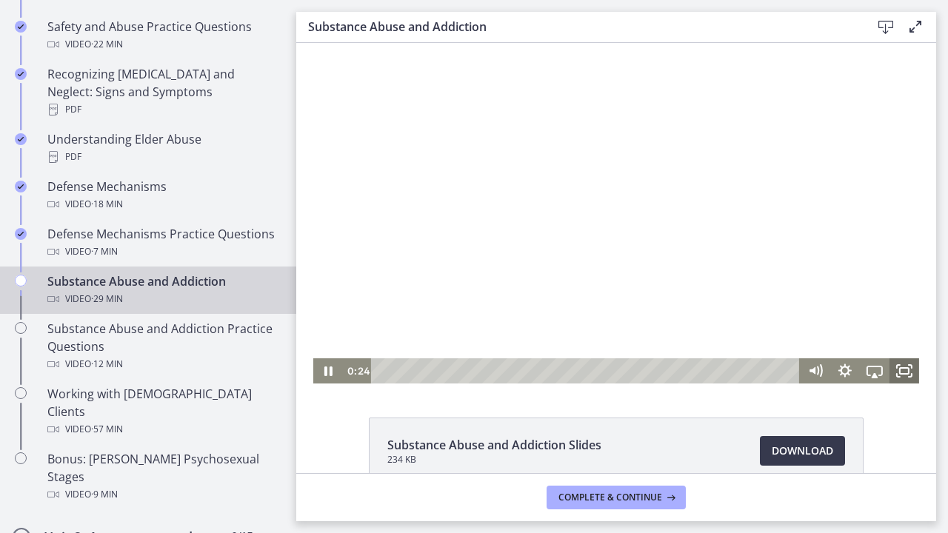
click at [904, 372] on icon "Fullscreen" at bounding box center [904, 370] width 30 height 25
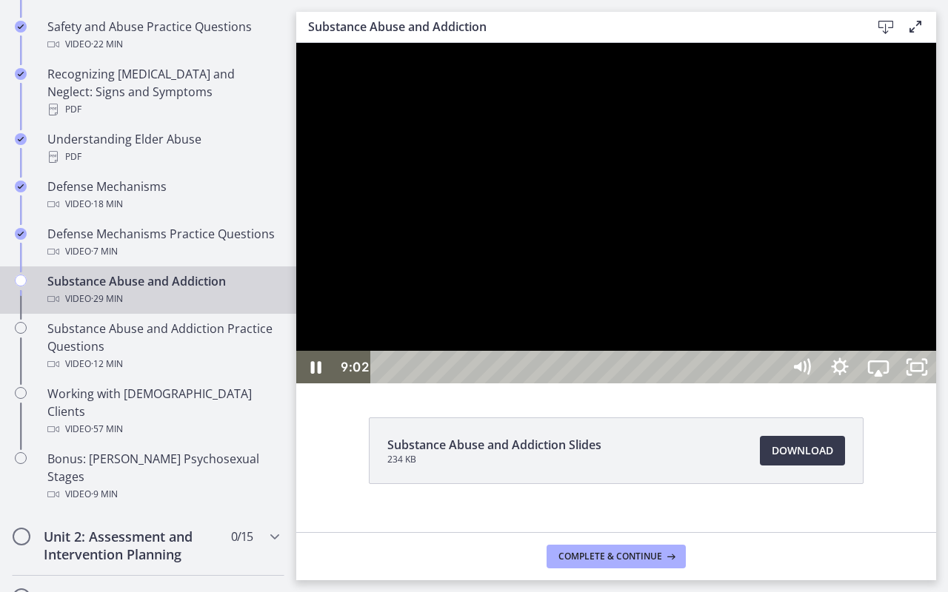
click at [771, 383] on div at bounding box center [616, 213] width 640 height 341
click at [314, 374] on icon "Play Video" at bounding box center [317, 367] width 10 height 13
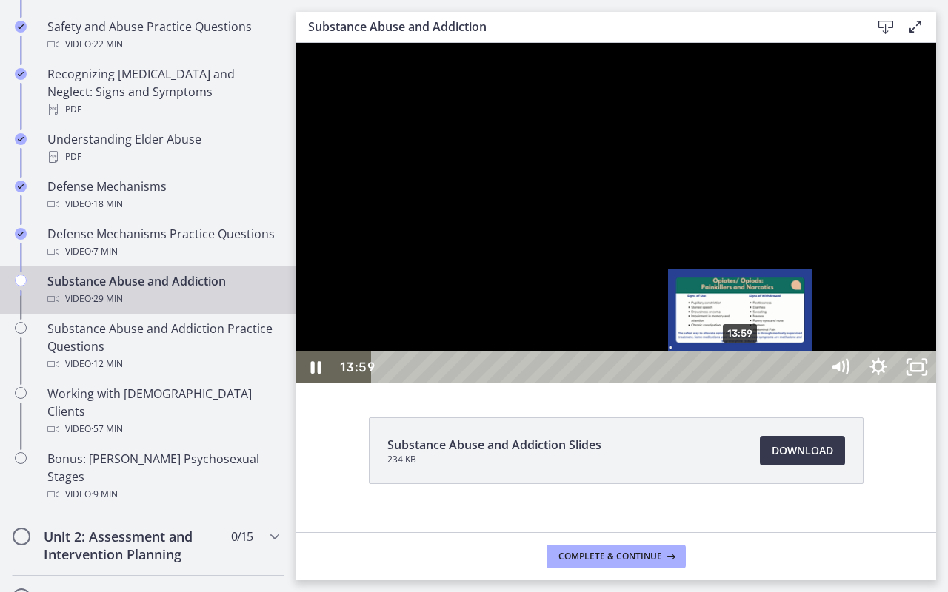
click at [742, 383] on div "13:59" at bounding box center [598, 367] width 426 height 33
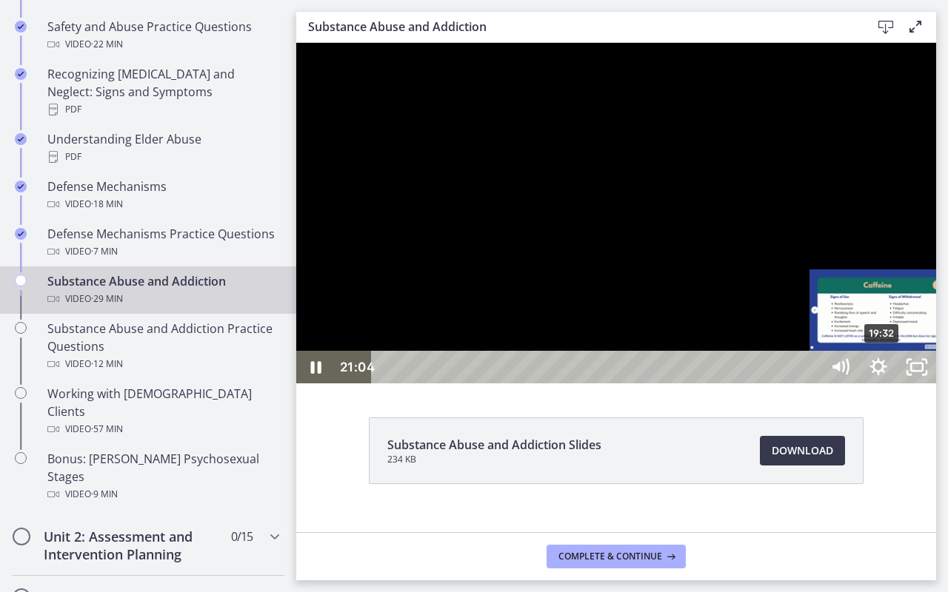
click at [811, 383] on div "19:32" at bounding box center [598, 367] width 426 height 33
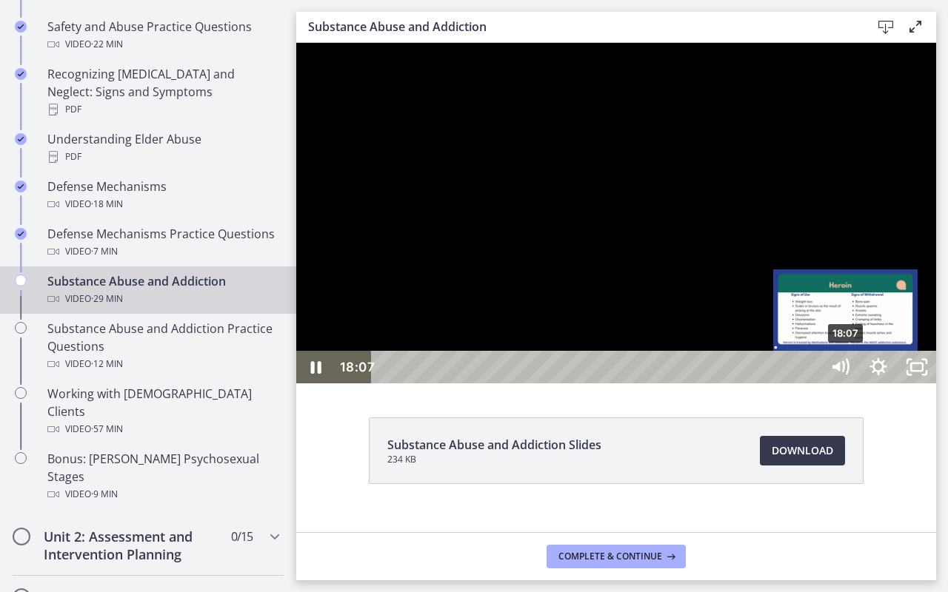
click at [811, 383] on div "18:07" at bounding box center [598, 367] width 426 height 33
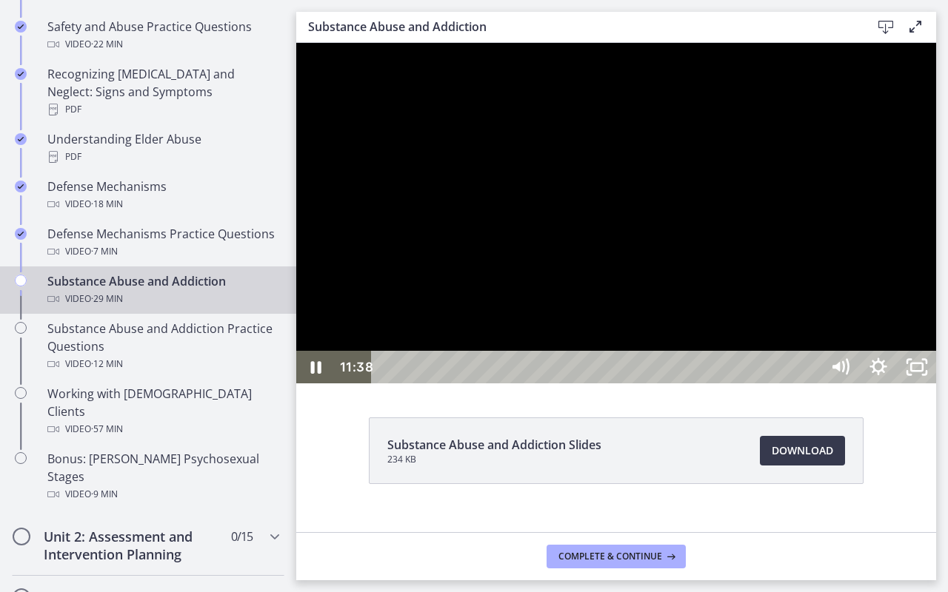
click at [774, 383] on div at bounding box center [616, 213] width 640 height 341
click at [939, 373] on div "Playbar" at bounding box center [937, 367] width 11 height 11
click at [936, 383] on div at bounding box center [616, 213] width 640 height 341
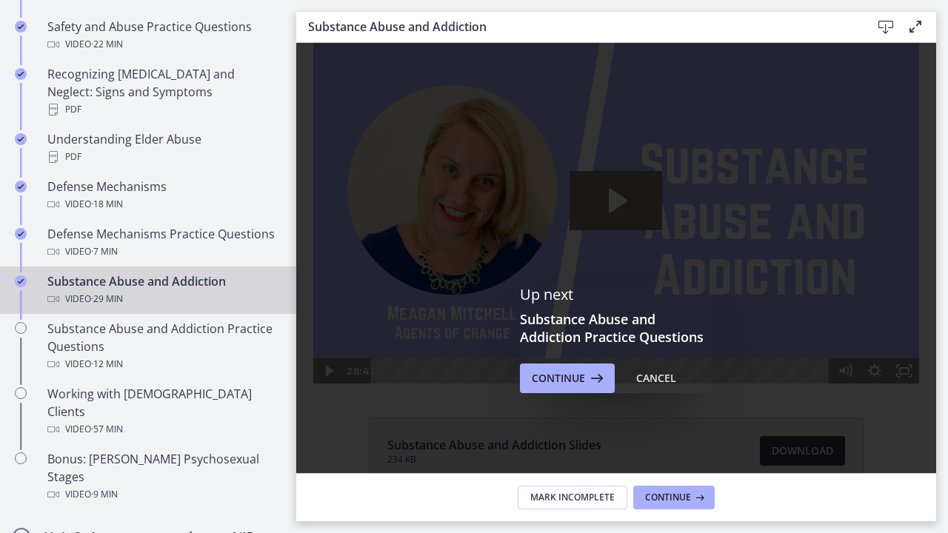
scroll to position [0, 0]
click at [664, 499] on span "Continue" at bounding box center [668, 498] width 46 height 12
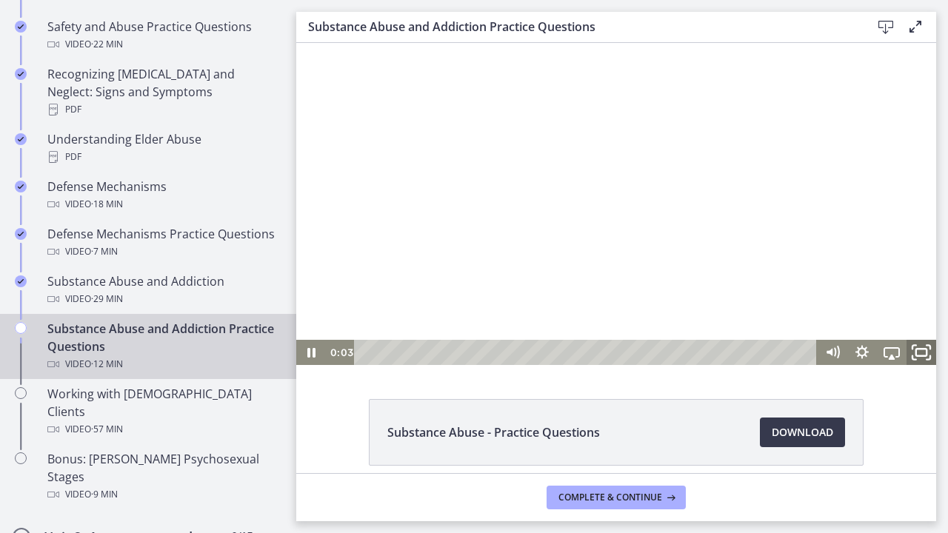
click at [919, 351] on icon "Fullscreen" at bounding box center [921, 352] width 36 height 30
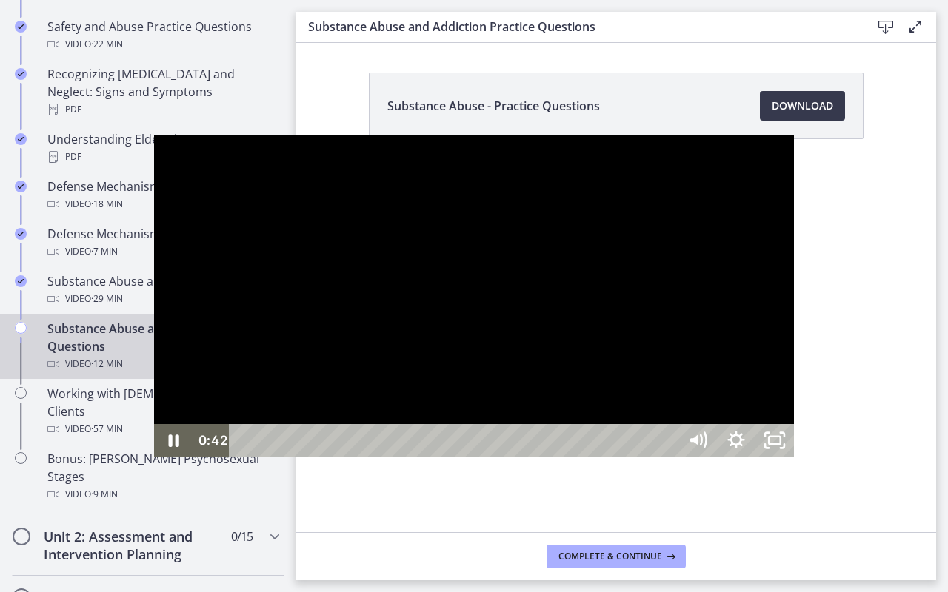
click at [670, 403] on div at bounding box center [474, 296] width 640 height 322
click at [631, 420] on div at bounding box center [474, 296] width 640 height 322
click at [577, 392] on div at bounding box center [474, 296] width 640 height 322
click at [170, 447] on icon "Play Video" at bounding box center [175, 440] width 10 height 13
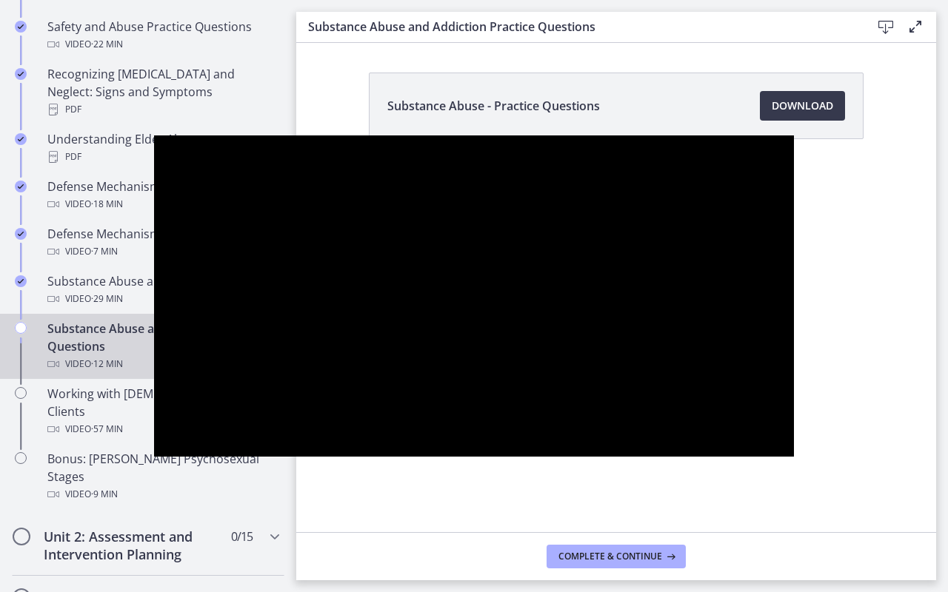
click at [504, 437] on div at bounding box center [474, 296] width 640 height 322
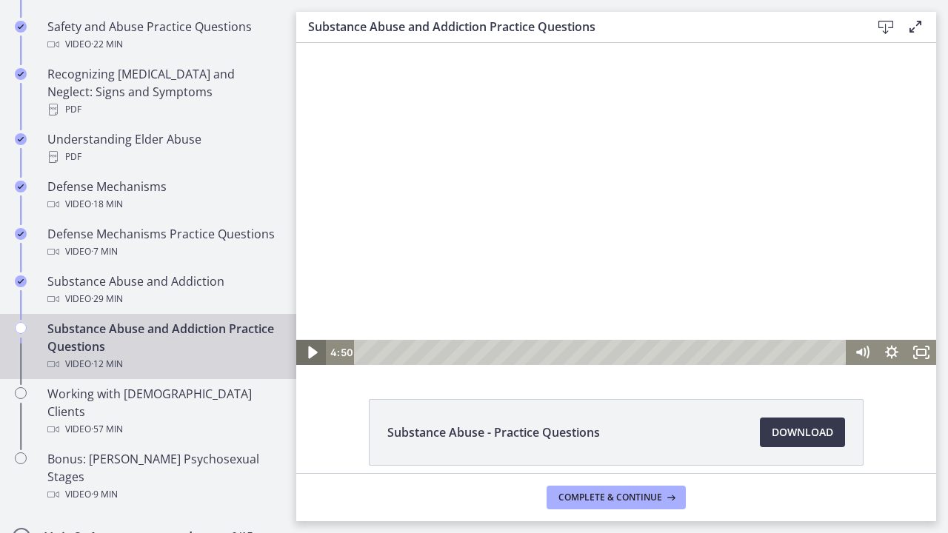
click at [312, 351] on icon "Play Video" at bounding box center [312, 352] width 9 height 13
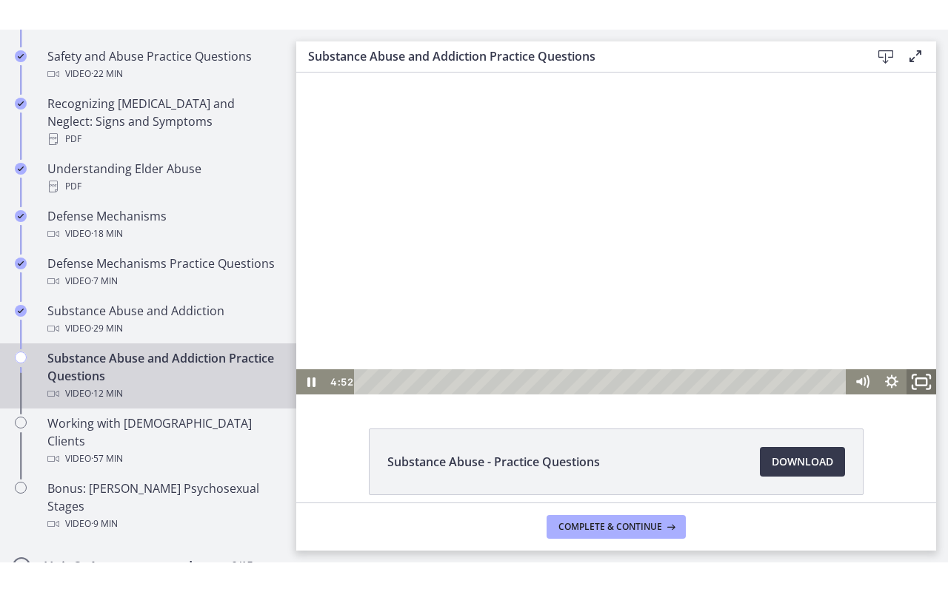
click at [921, 380] on icon "Fullscreen" at bounding box center [921, 381] width 36 height 30
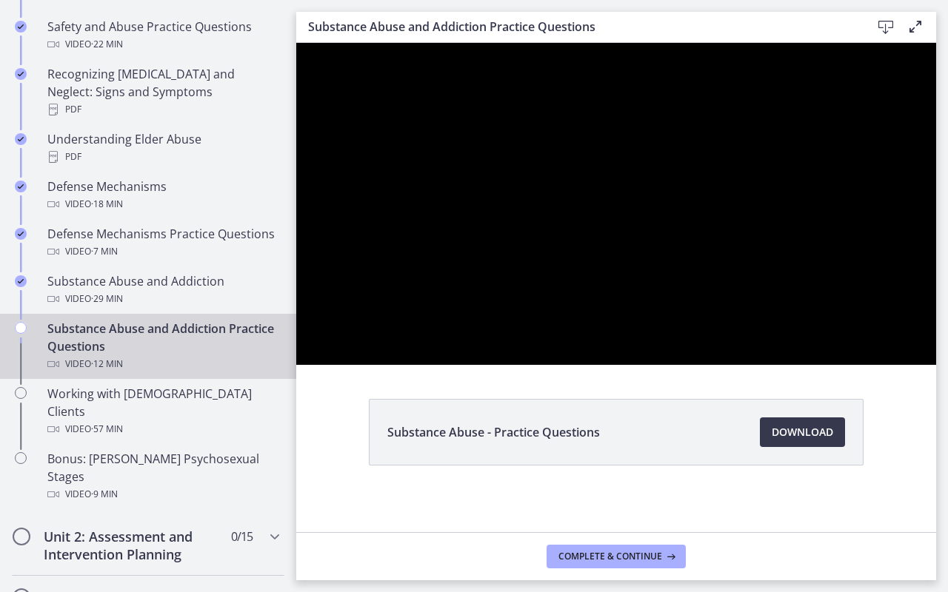
click at [936, 286] on div at bounding box center [616, 204] width 640 height 322
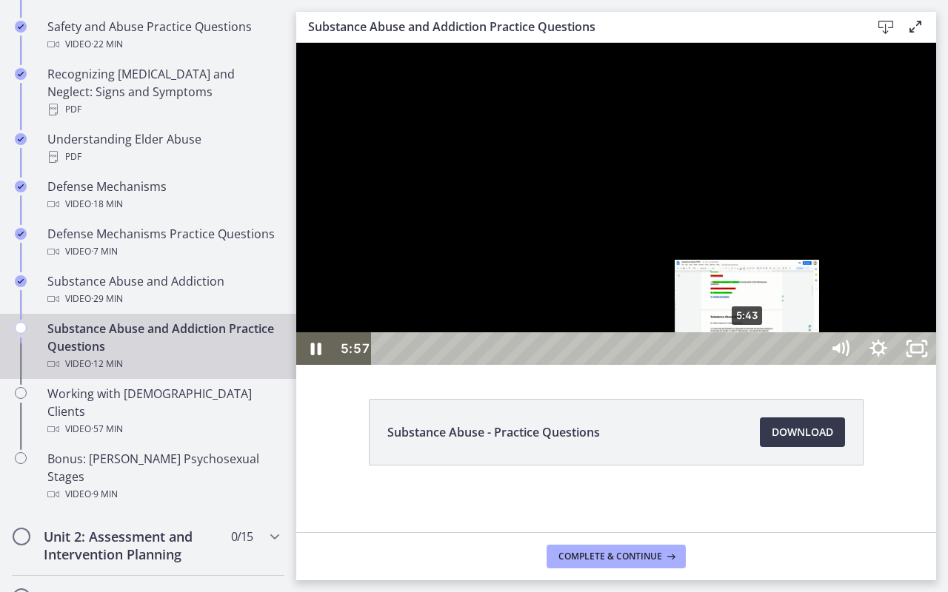
click at [748, 365] on div "5:43" at bounding box center [598, 348] width 426 height 33
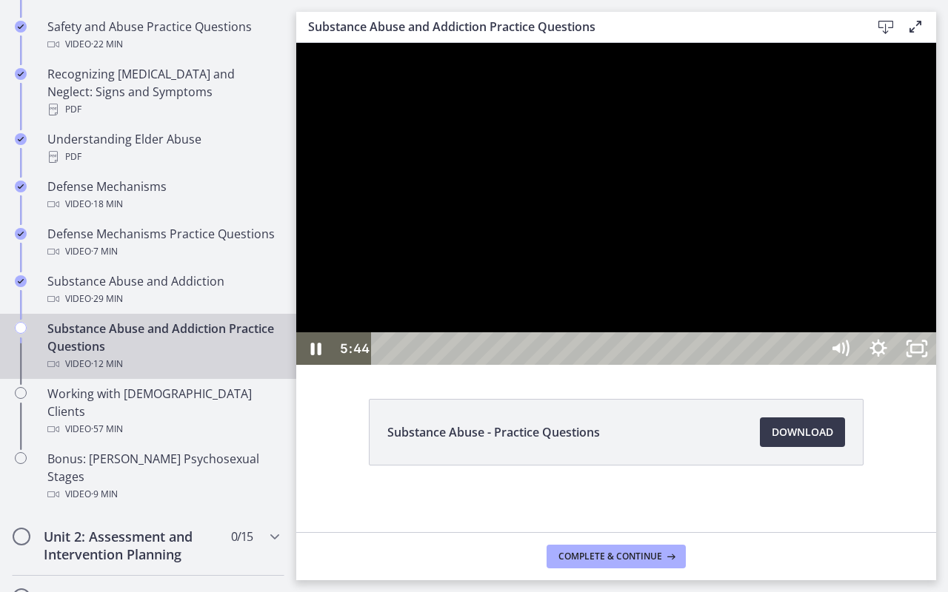
click at [737, 365] on div at bounding box center [616, 204] width 640 height 322
click at [318, 355] on icon "Play Video" at bounding box center [317, 348] width 10 height 13
click at [654, 346] on div at bounding box center [616, 204] width 640 height 322
click at [811, 365] on div "10:17" at bounding box center [598, 348] width 426 height 33
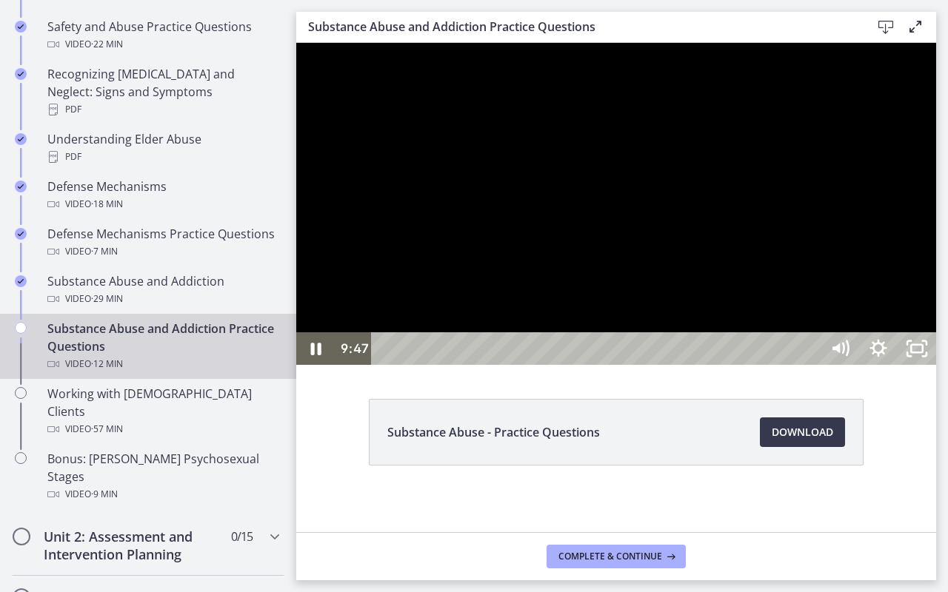
click at [936, 365] on div at bounding box center [616, 204] width 640 height 322
click at [939, 369] on icon "Unfullscreen" at bounding box center [916, 348] width 46 height 39
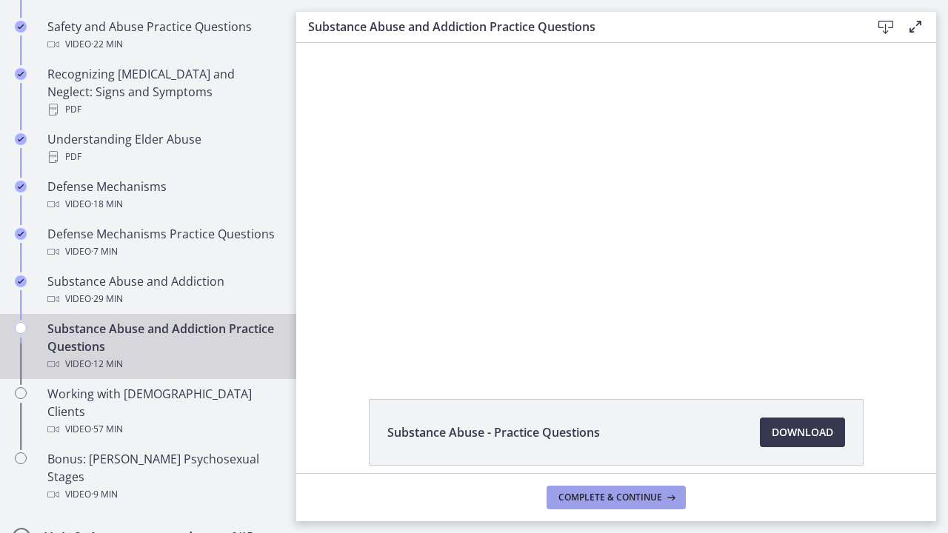
click at [620, 492] on span "Complete & continue" at bounding box center [610, 498] width 104 height 12
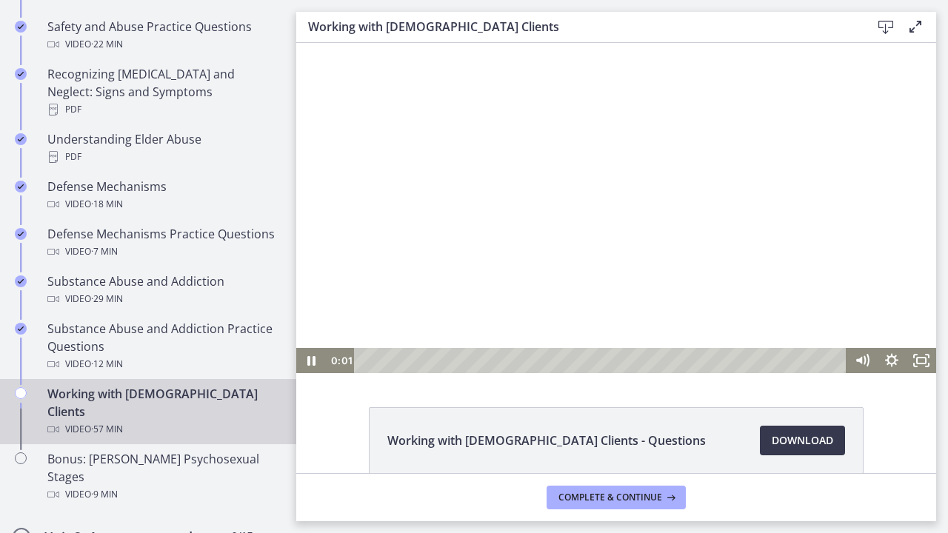
click at [447, 288] on div at bounding box center [616, 208] width 640 height 330
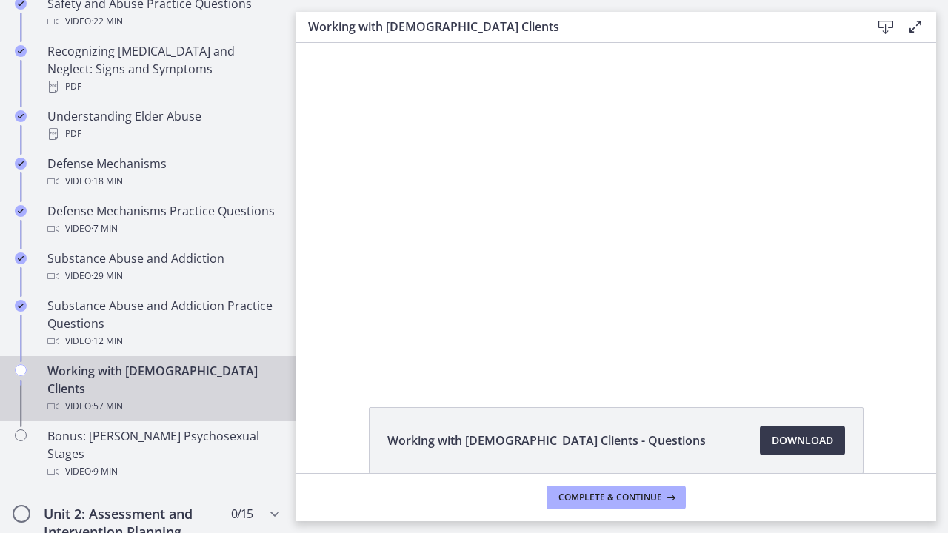
scroll to position [783, 0]
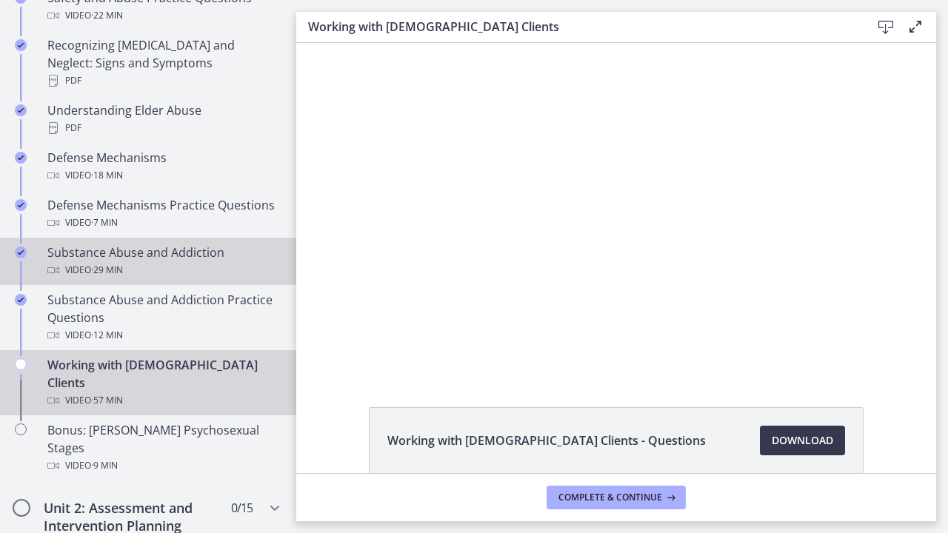
click at [187, 244] on div "Substance Abuse and Addiction Video · 29 min" at bounding box center [162, 262] width 231 height 36
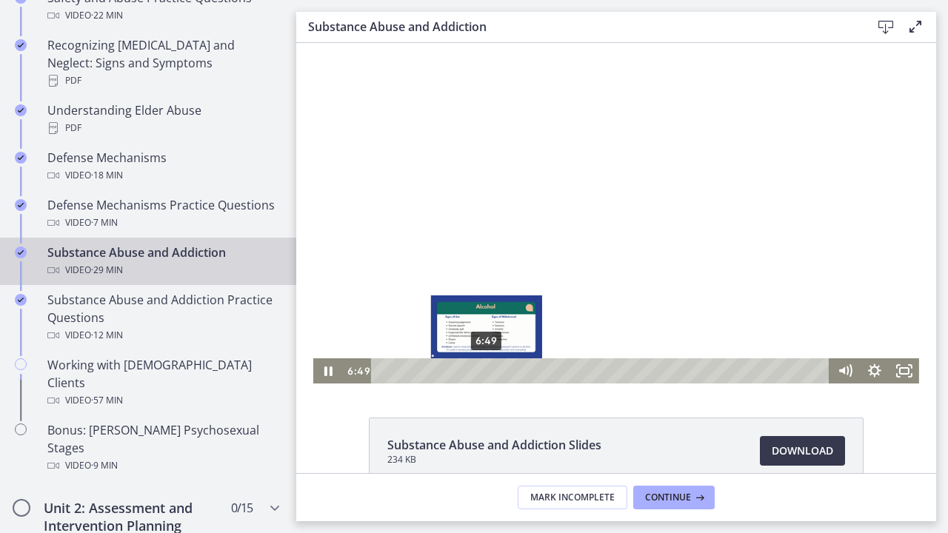
click at [486, 366] on div "6:49" at bounding box center [602, 370] width 440 height 25
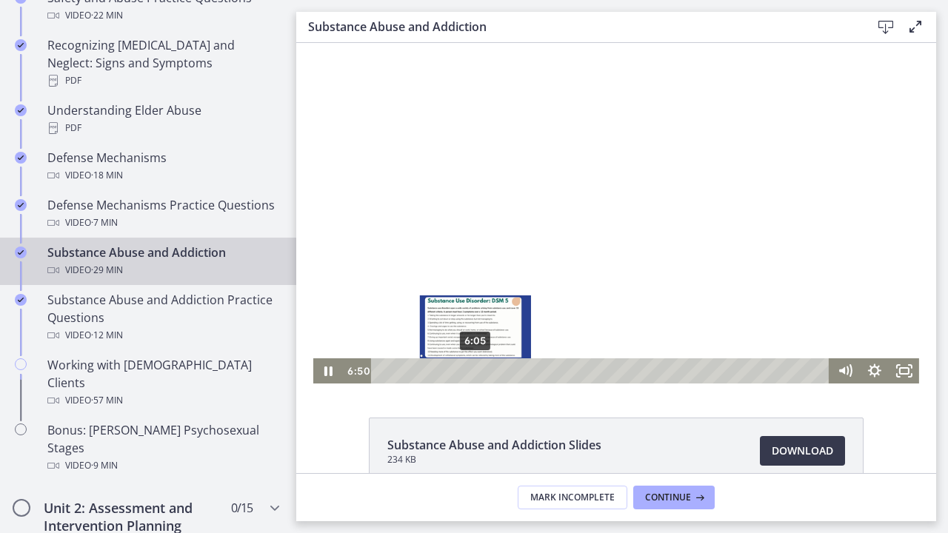
click at [475, 368] on div "6:05" at bounding box center [602, 370] width 440 height 25
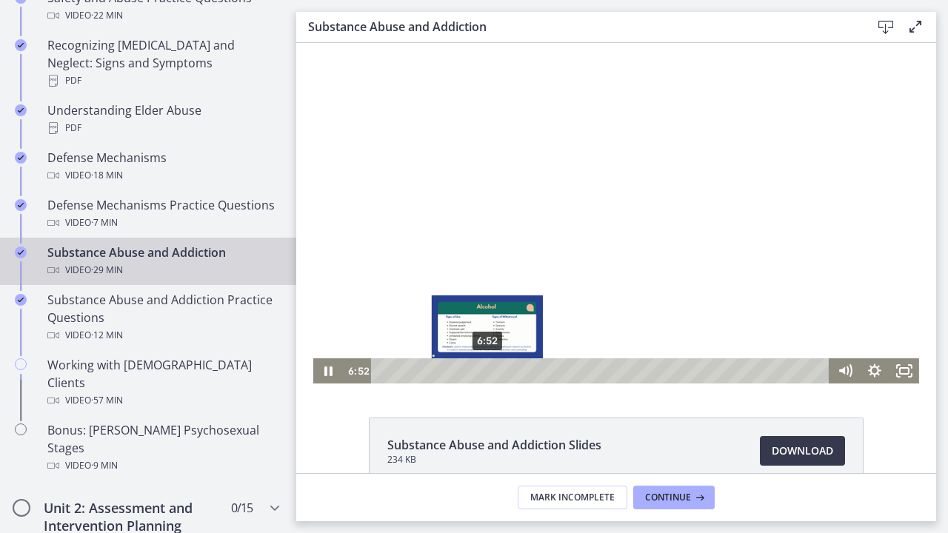
click at [487, 369] on div "6:52" at bounding box center [602, 370] width 440 height 25
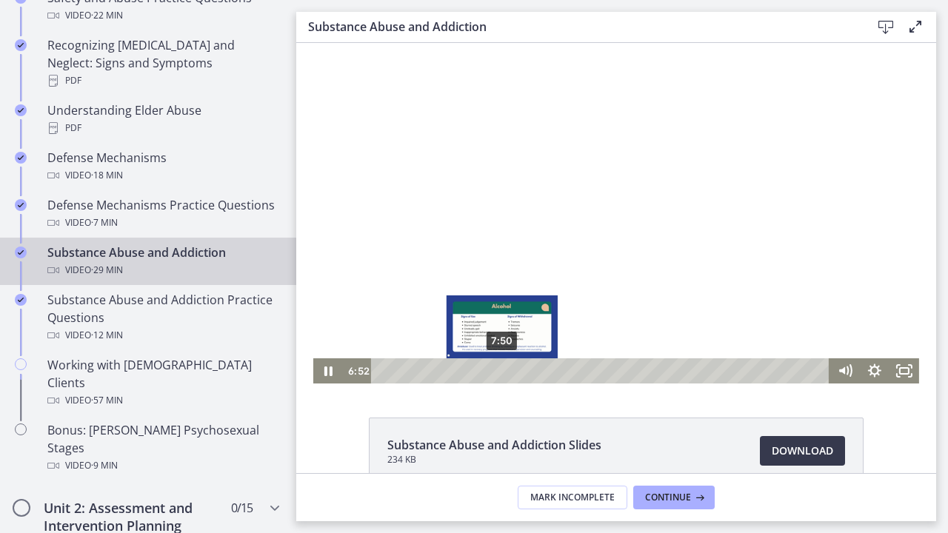
click at [503, 369] on div "7:50" at bounding box center [602, 370] width 440 height 25
click at [514, 369] on div "8:39" at bounding box center [602, 370] width 440 height 25
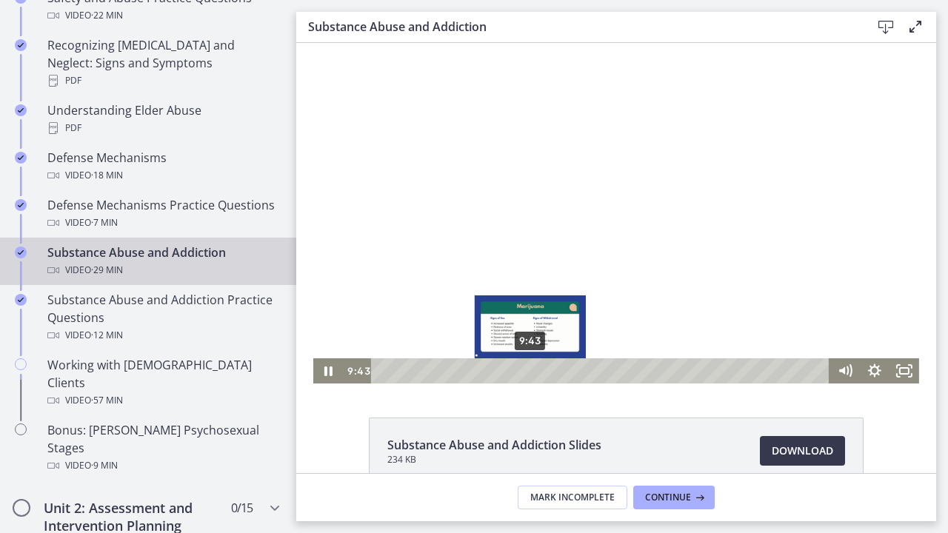
click at [531, 368] on div "9:43" at bounding box center [602, 370] width 440 height 25
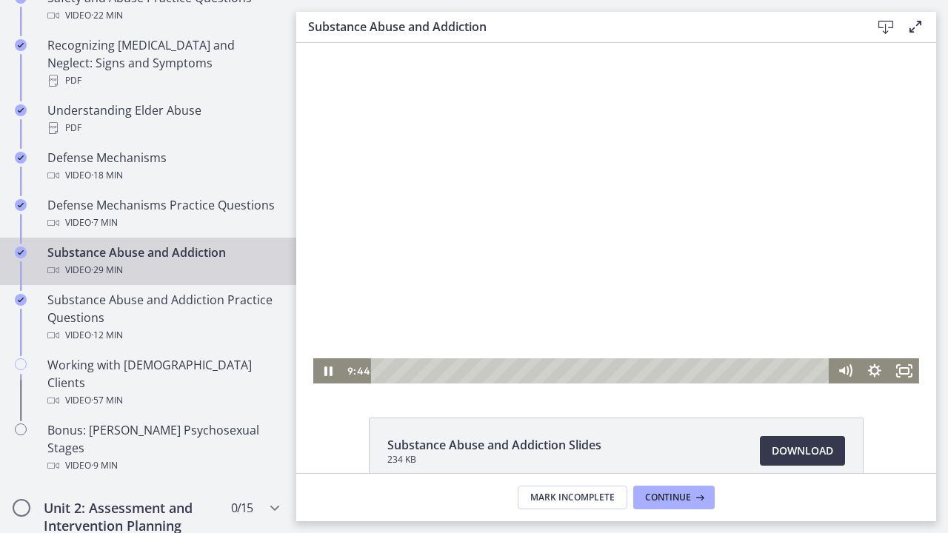
click at [622, 319] on div at bounding box center [616, 213] width 606 height 341
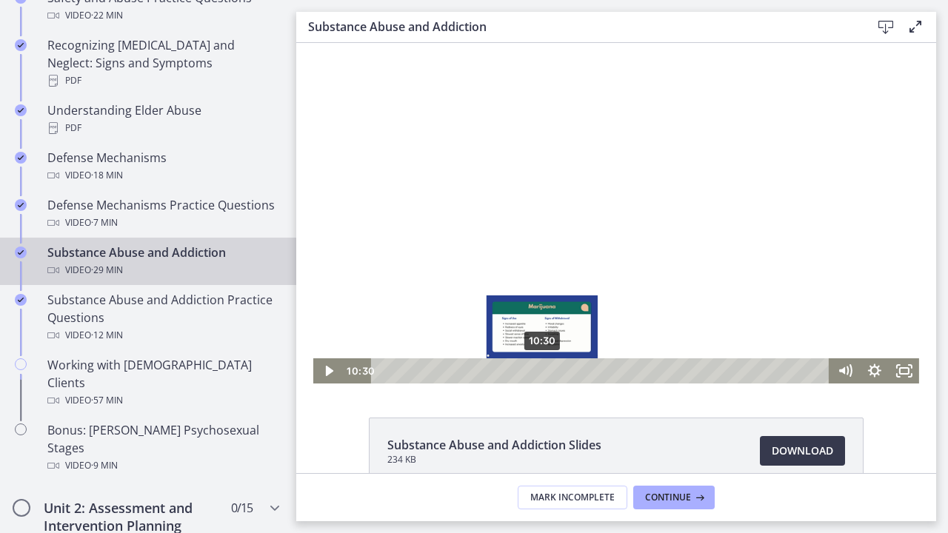
click at [543, 368] on div "10:30" at bounding box center [602, 370] width 440 height 25
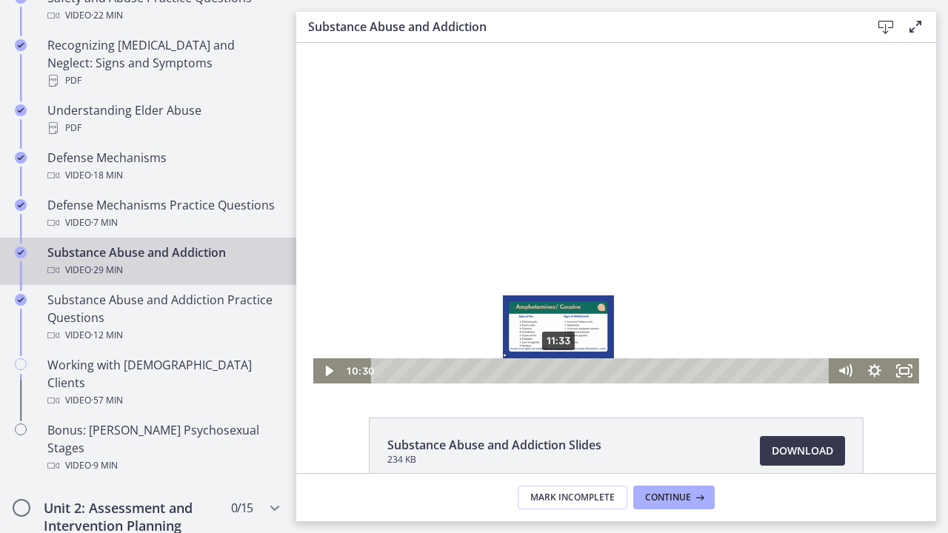
click at [560, 367] on div "11:33" at bounding box center [602, 370] width 440 height 25
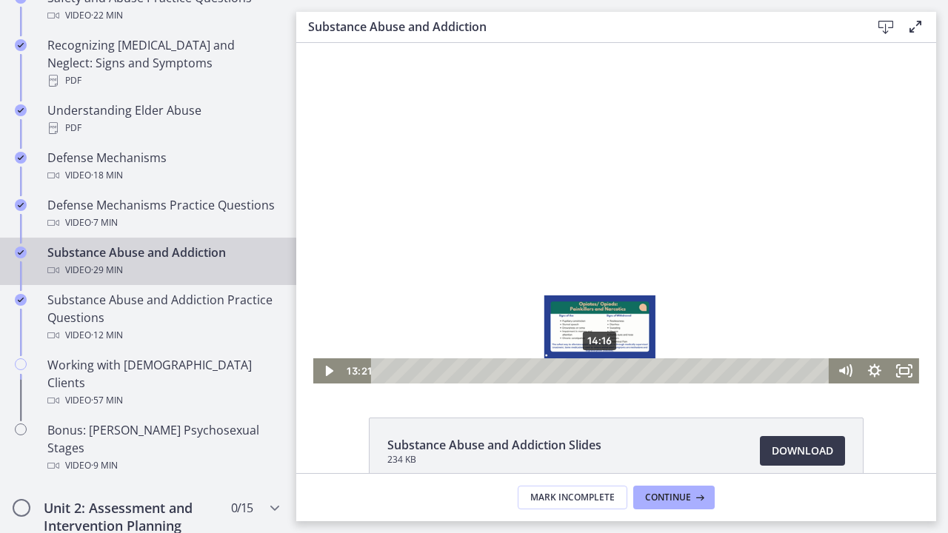
click at [600, 372] on div "14:16" at bounding box center [602, 370] width 440 height 25
click at [611, 369] on div "14:57" at bounding box center [602, 370] width 440 height 25
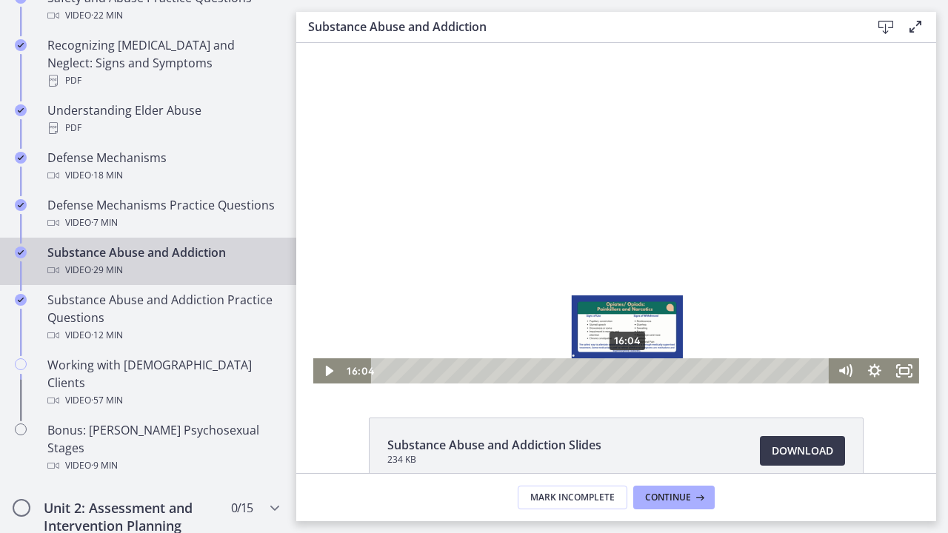
click at [628, 366] on div "16:04" at bounding box center [602, 370] width 440 height 25
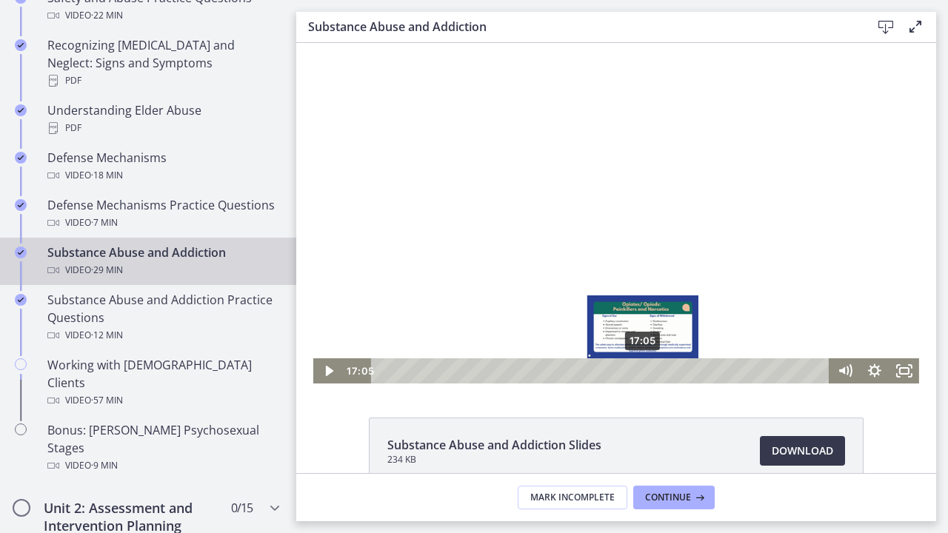
click at [643, 367] on div "17:05" at bounding box center [602, 370] width 440 height 25
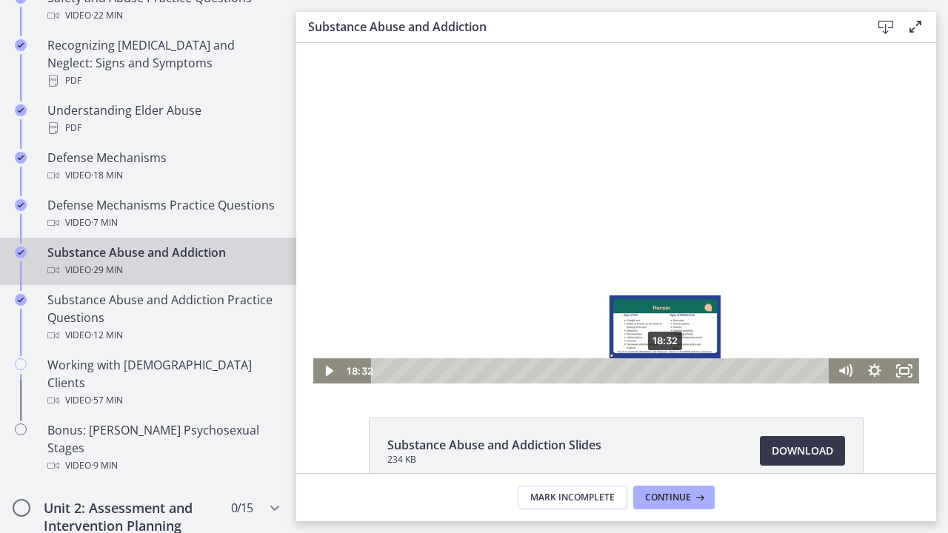
click at [665, 368] on div "18:32" at bounding box center [602, 370] width 440 height 25
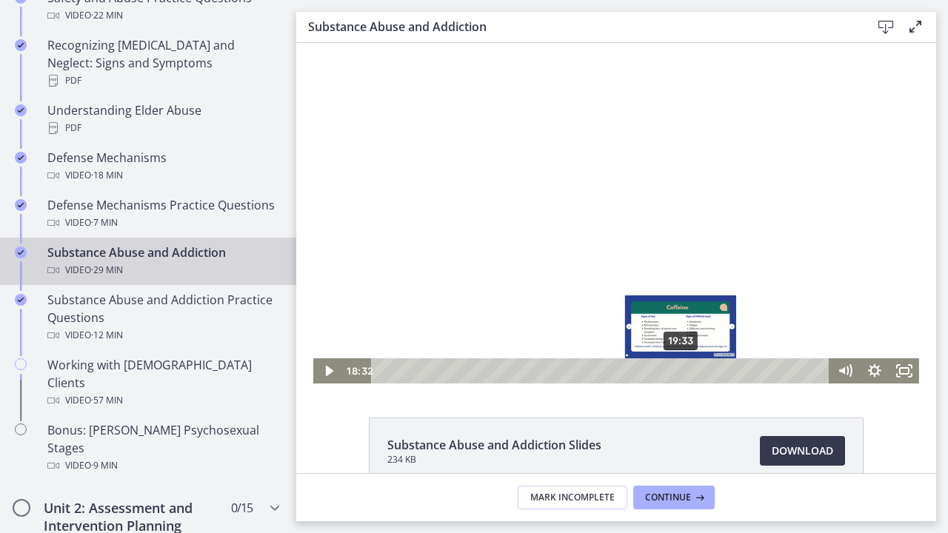
click at [681, 370] on div "19:33" at bounding box center [602, 370] width 440 height 25
